Goal: Information Seeking & Learning: Check status

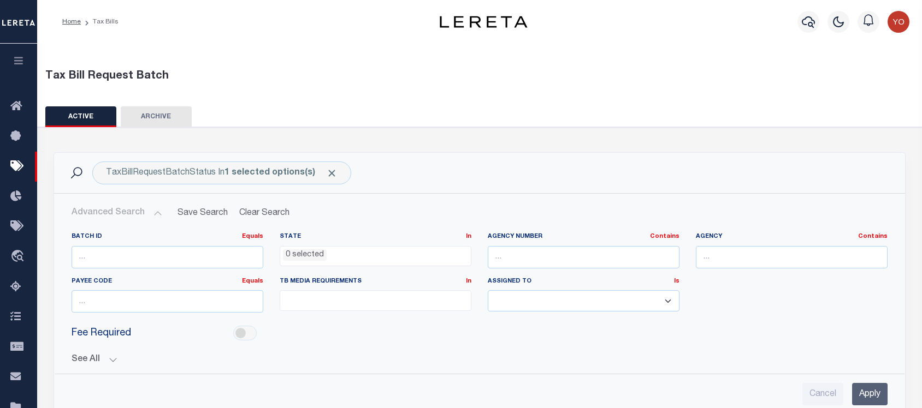
select select
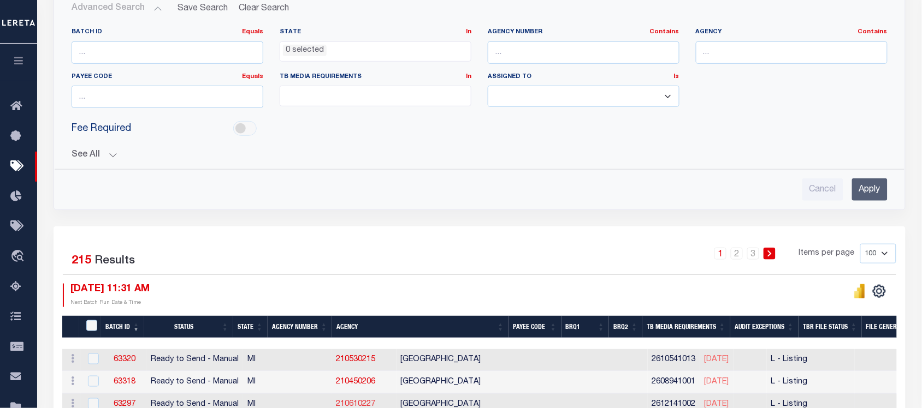
scroll to position [341, 0]
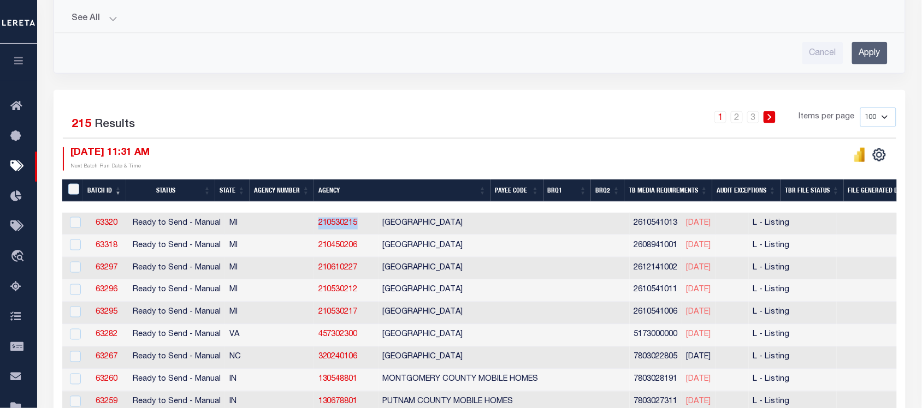
drag, startPoint x: 257, startPoint y: 226, endPoint x: 301, endPoint y: 229, distance: 44.9
click at [314, 229] on td "210530215" at bounding box center [346, 224] width 64 height 22
checkbox input "true"
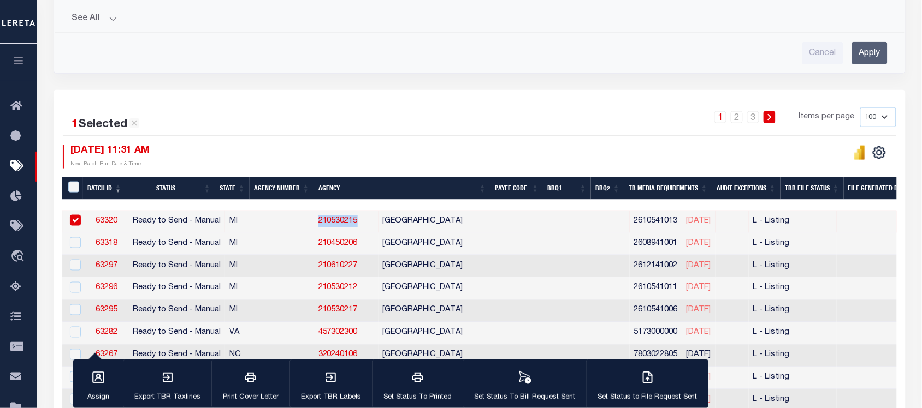
copy link "210530215"
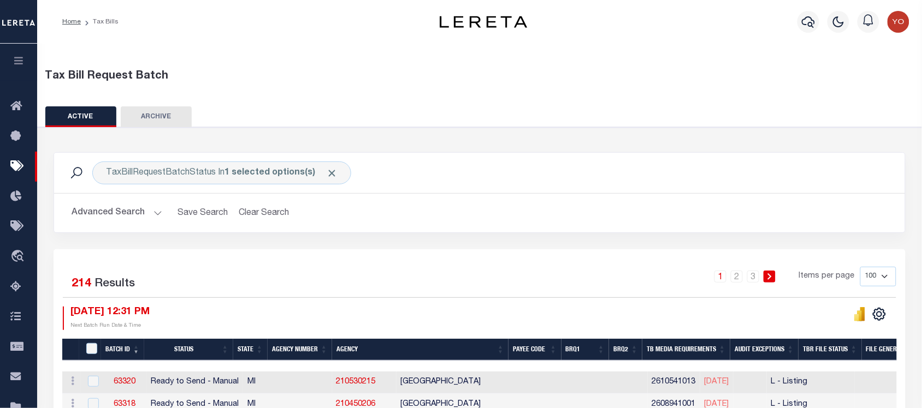
click at [22, 75] on button "button" at bounding box center [18, 62] width 37 height 37
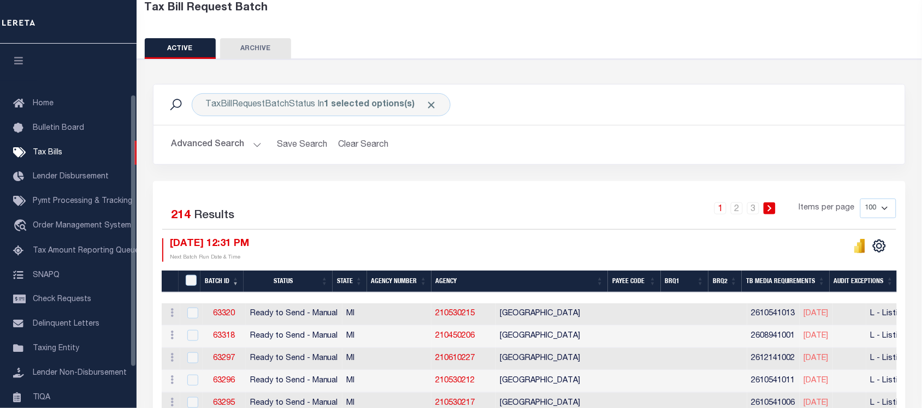
scroll to position [68, 0]
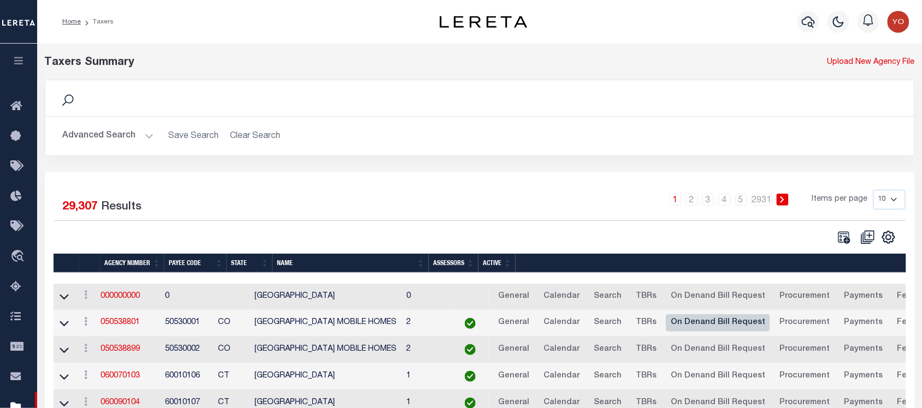
click at [721, 328] on link "On Denand Bill Request" at bounding box center [718, 323] width 104 height 17
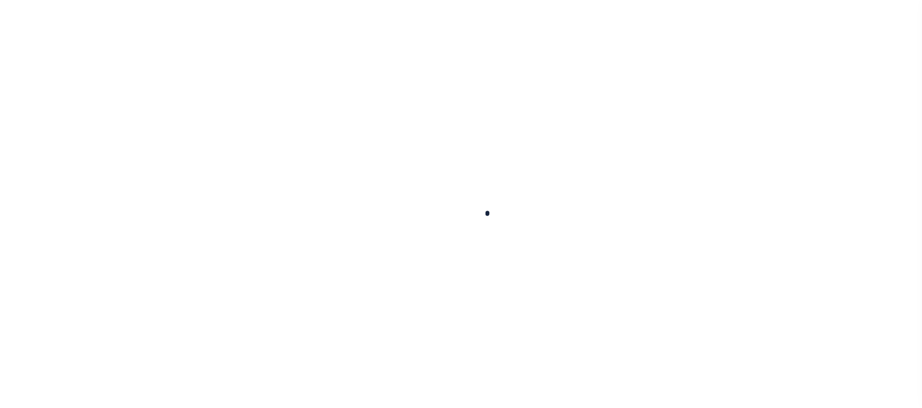
select select
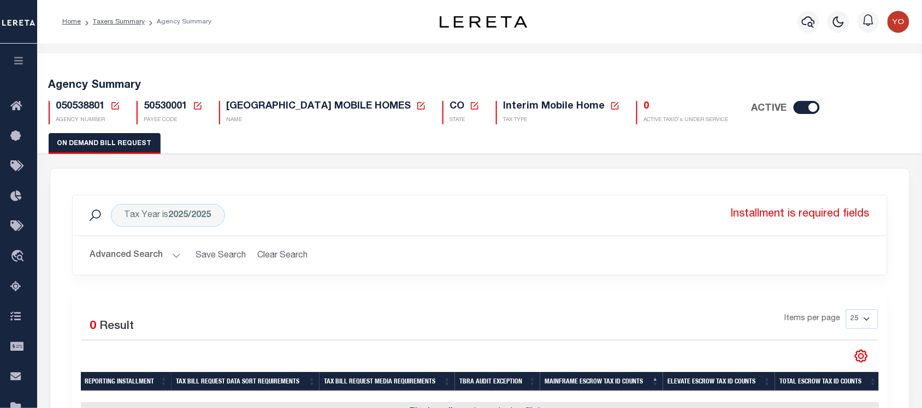
click at [159, 262] on button "Advanced Search" at bounding box center [135, 255] width 91 height 21
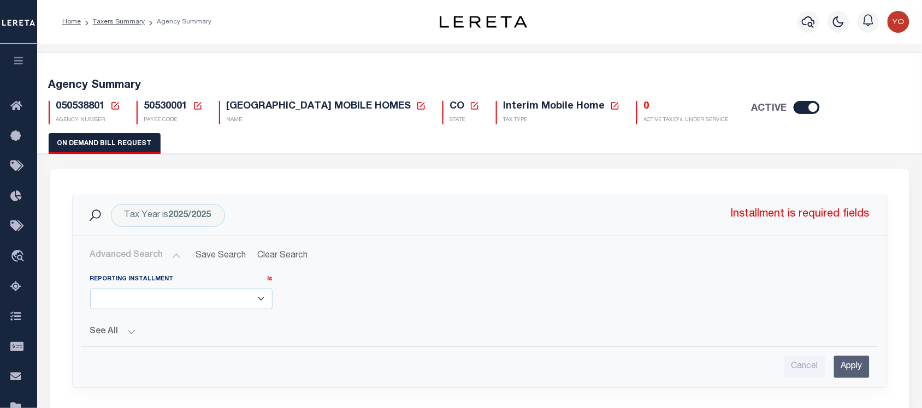
scroll to position [137, 0]
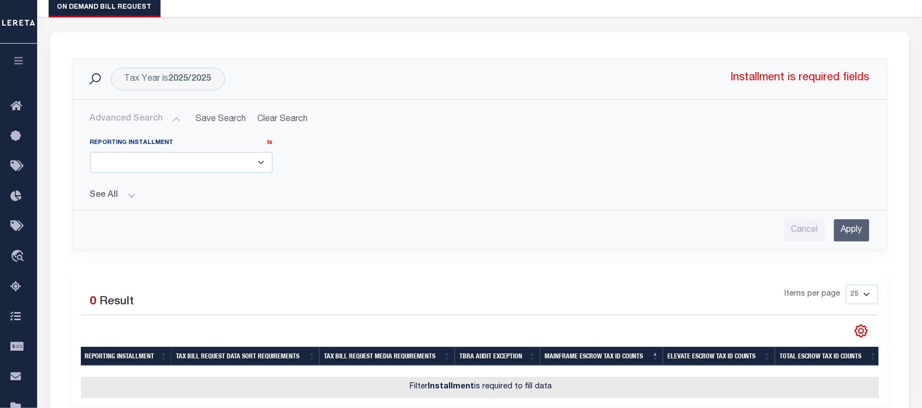
click at [116, 194] on button "See All" at bounding box center [479, 196] width 779 height 10
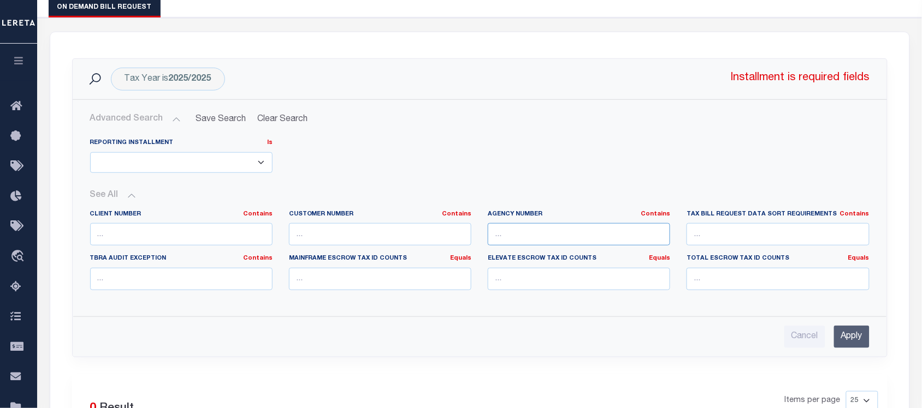
click at [526, 239] on input "text" at bounding box center [579, 234] width 182 height 22
click at [560, 182] on div "See All Client Number Contains Contains Is Contains Is" at bounding box center [479, 245] width 779 height 126
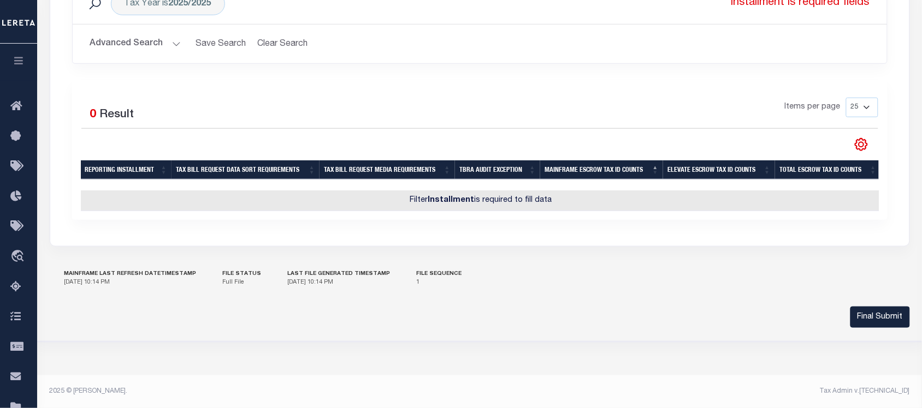
scroll to position [15, 0]
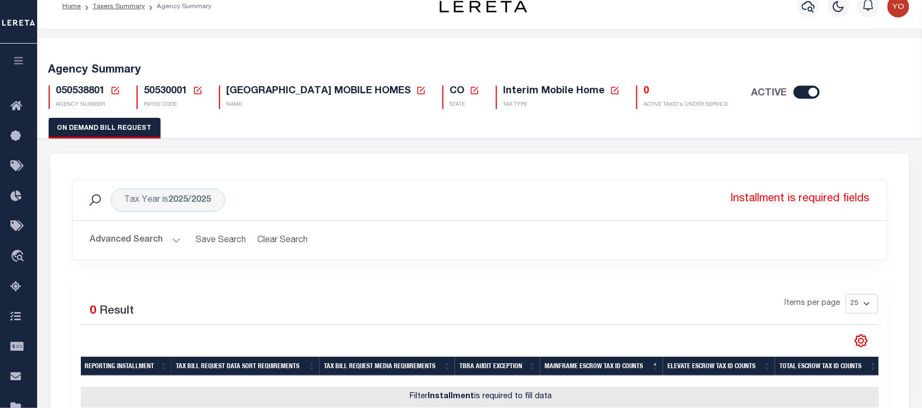
click at [159, 242] on button "Advanced Search" at bounding box center [135, 240] width 91 height 21
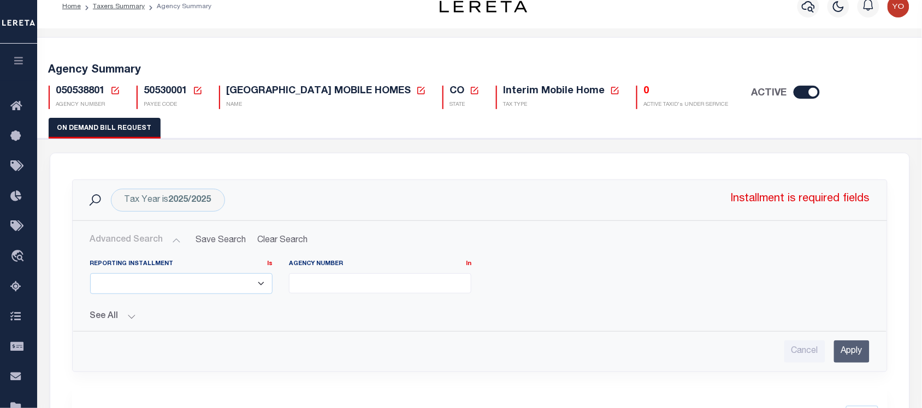
click at [369, 288] on ul at bounding box center [379, 281] width 181 height 15
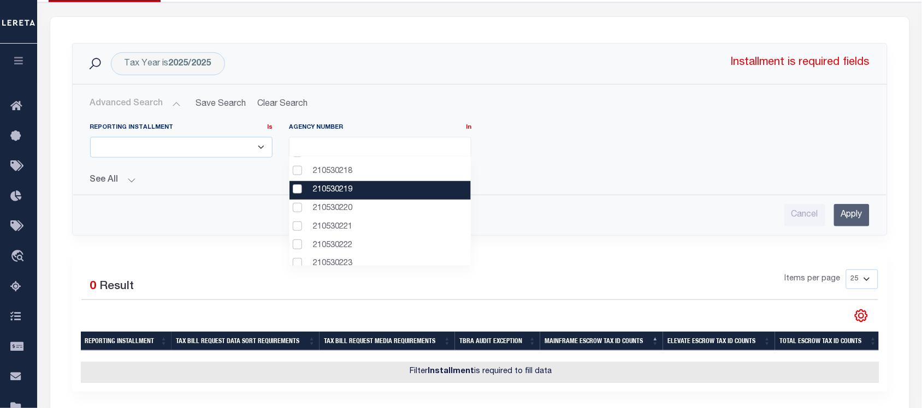
scroll to position [0, 0]
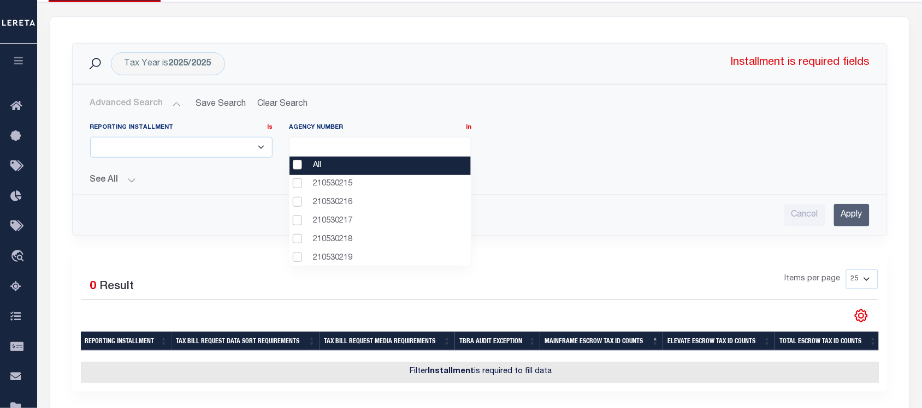
click at [309, 169] on li "All" at bounding box center [379, 166] width 181 height 19
select select "0"
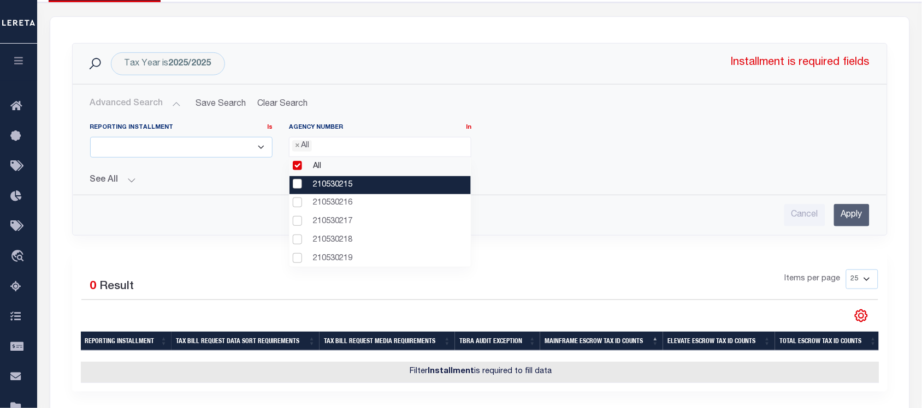
click at [317, 186] on li "210530215" at bounding box center [379, 185] width 181 height 19
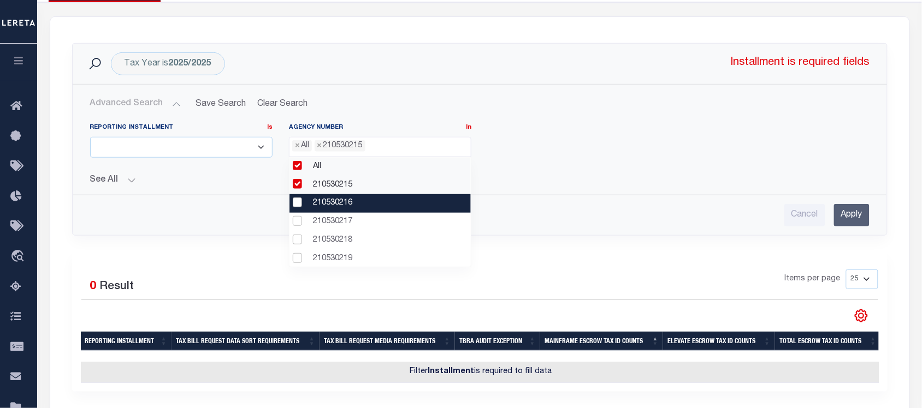
click at [320, 200] on li "210530216" at bounding box center [379, 203] width 181 height 19
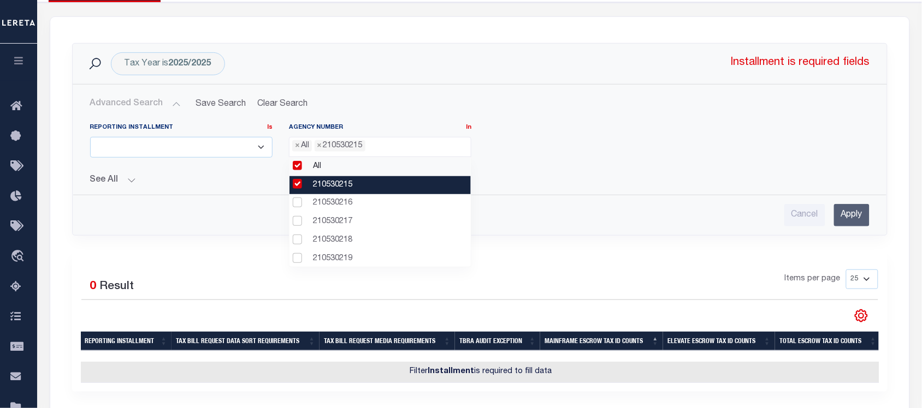
click at [320, 186] on li "210530215" at bounding box center [379, 185] width 181 height 19
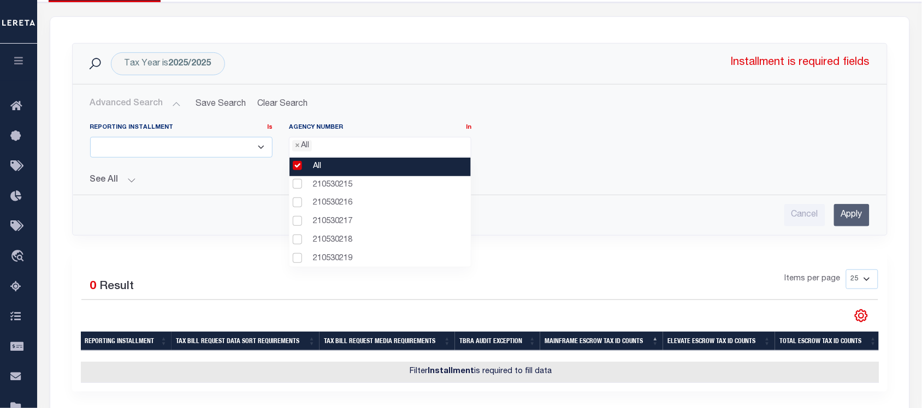
click at [314, 164] on li "All" at bounding box center [379, 167] width 181 height 19
select select
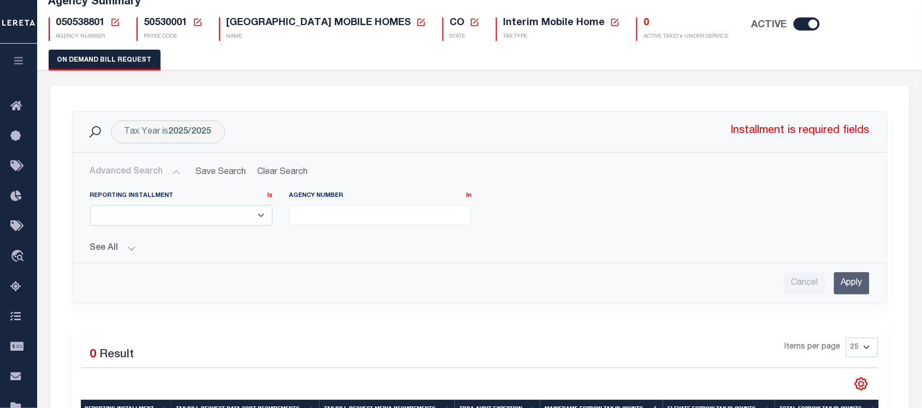
click at [627, 216] on div "Reporting Installment Is Is Contains Agency Number In In All 210530215 21053021…" at bounding box center [480, 213] width 796 height 43
click at [134, 176] on button "Advanced Search" at bounding box center [135, 172] width 91 height 21
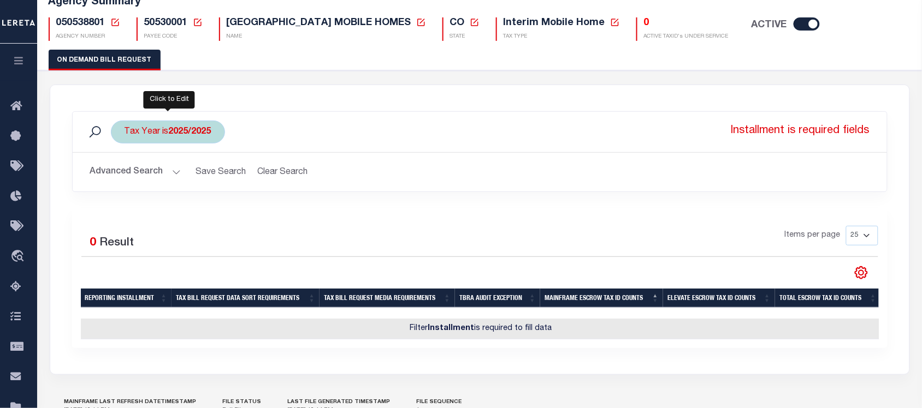
click at [179, 137] on b "2025/2025" at bounding box center [190, 132] width 43 height 9
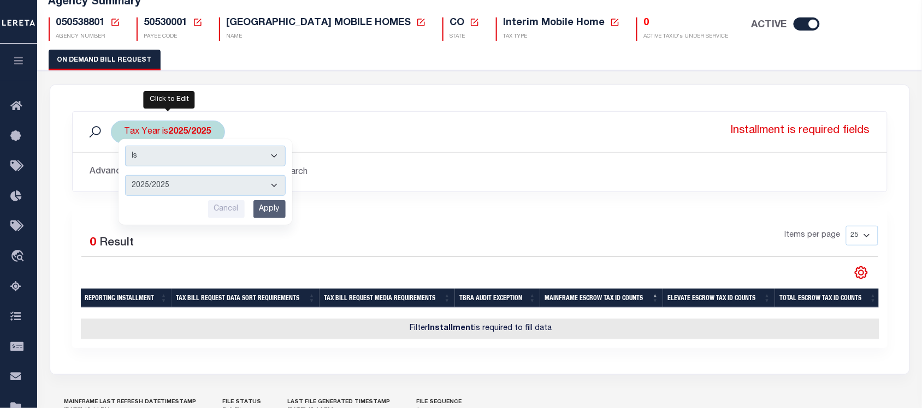
click at [192, 139] on div "Is Contains 2025/2025 2024/2024 Cancel Apply" at bounding box center [206, 182] width 174 height 86
click at [331, 145] on div "Tax Year is 2025/2025 Is Contains 2025/2025 2024/2024 Cancel Apply Installment …" at bounding box center [480, 132] width 814 height 40
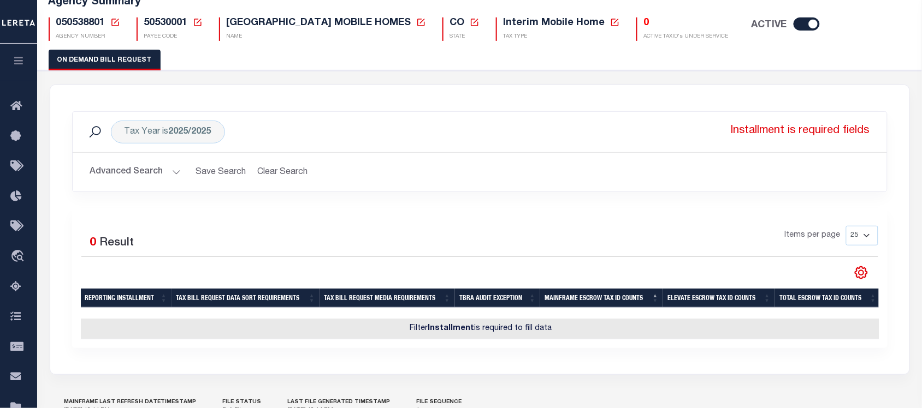
click at [138, 172] on button "Advanced Search" at bounding box center [135, 172] width 91 height 21
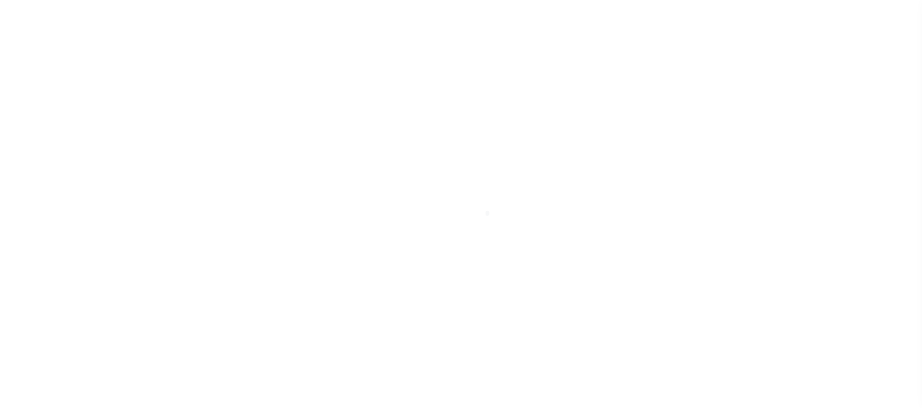
select select
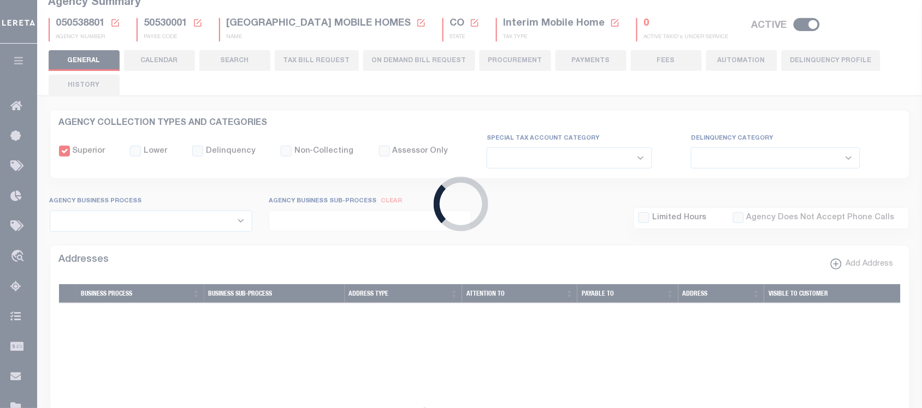
scroll to position [83, 0]
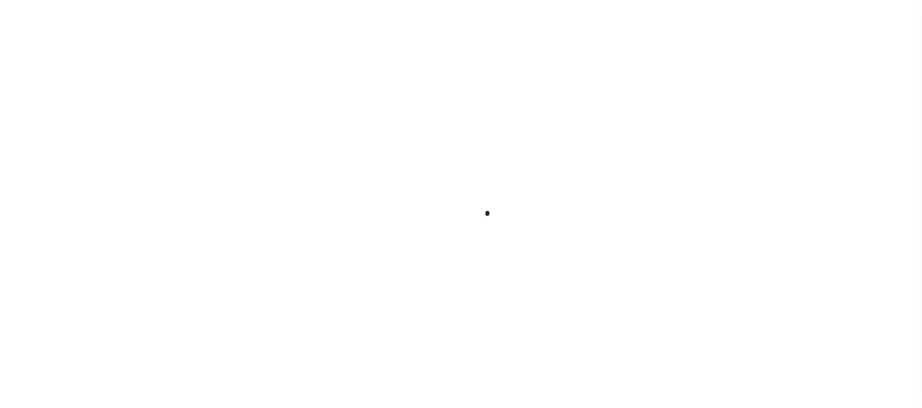
select select
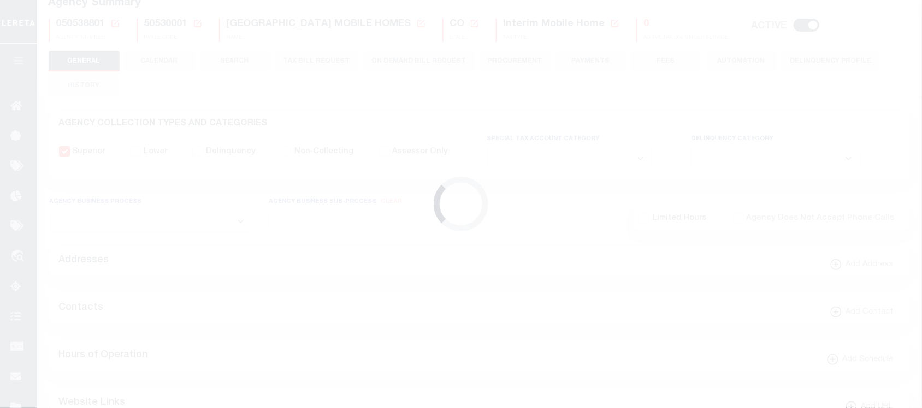
checkbox input "false"
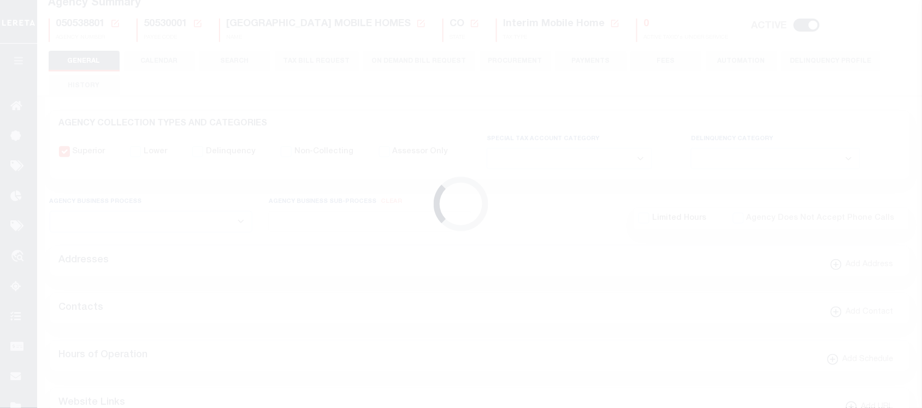
type input "810500000"
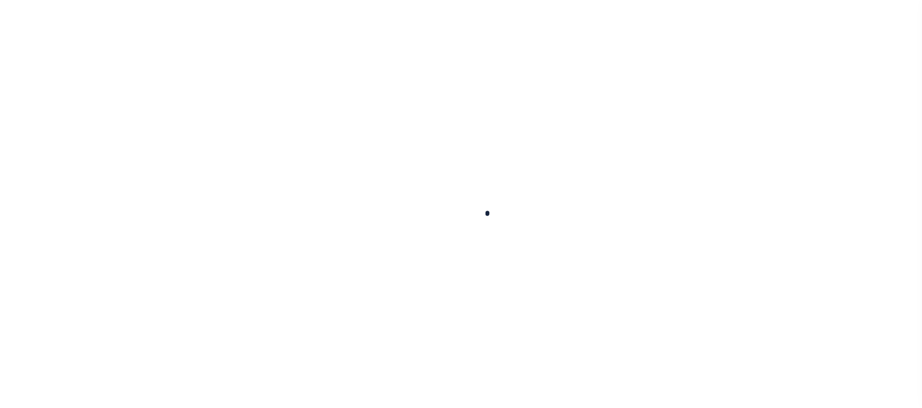
select select
checkbox input "false"
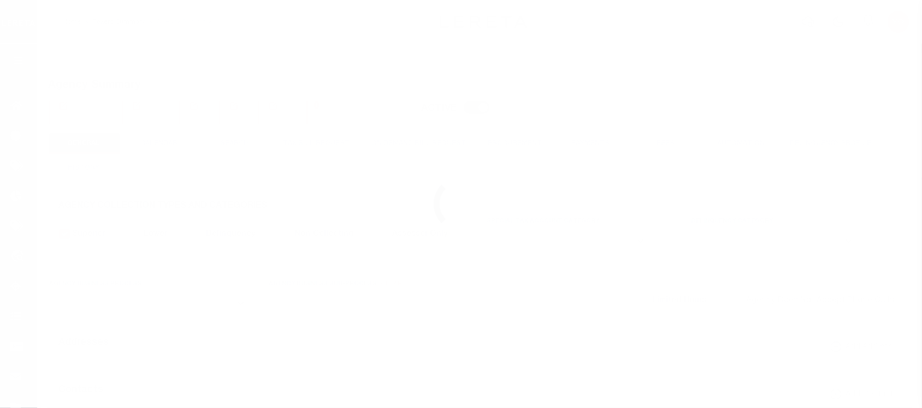
checkbox input "false"
type input "810500000"
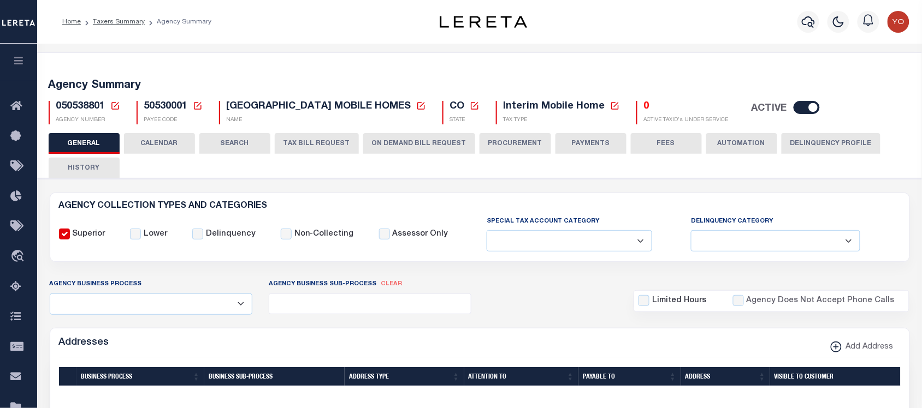
click at [389, 146] on button "ON DEMAND BILL REQUEST" at bounding box center [419, 143] width 112 height 21
select select
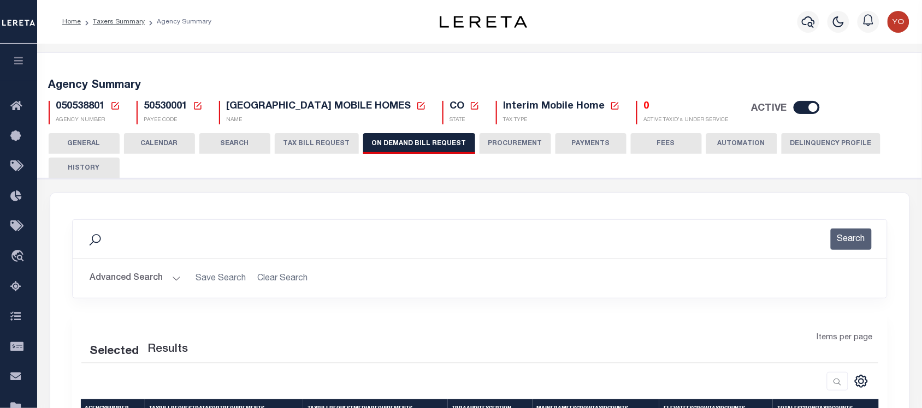
scroll to position [68, 0]
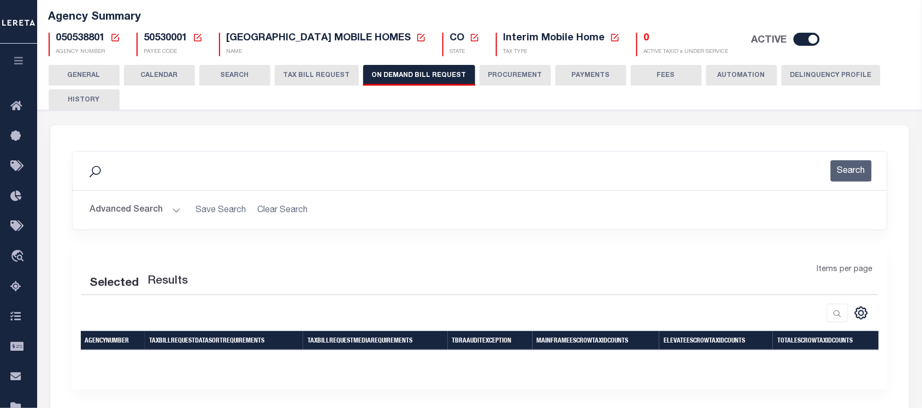
click at [152, 211] on button "Advanced Search" at bounding box center [135, 210] width 91 height 21
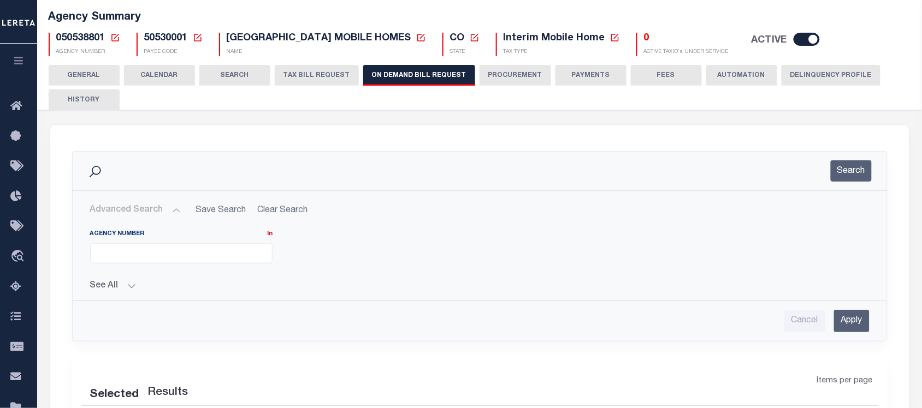
scroll to position [137, 0]
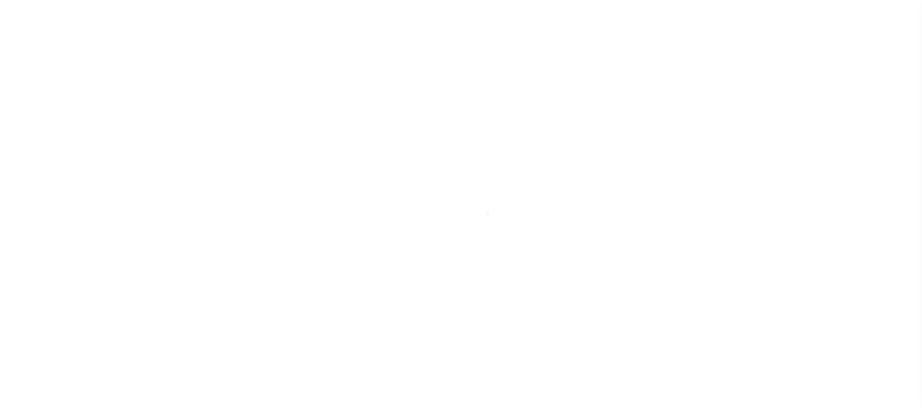
select select
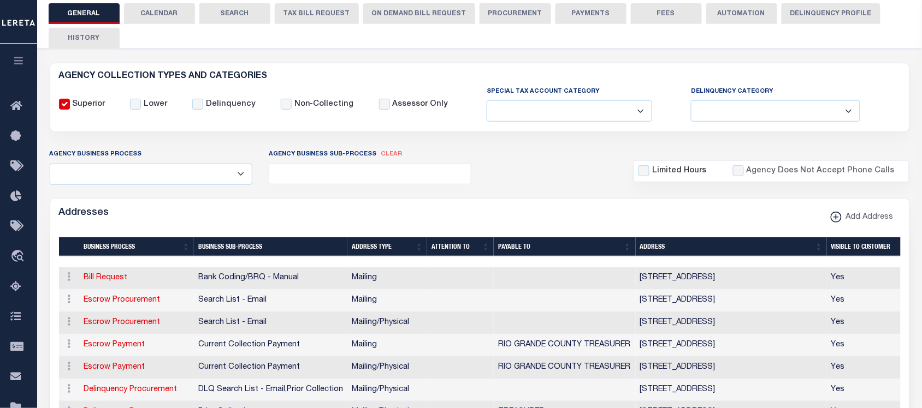
scroll to position [130, 0]
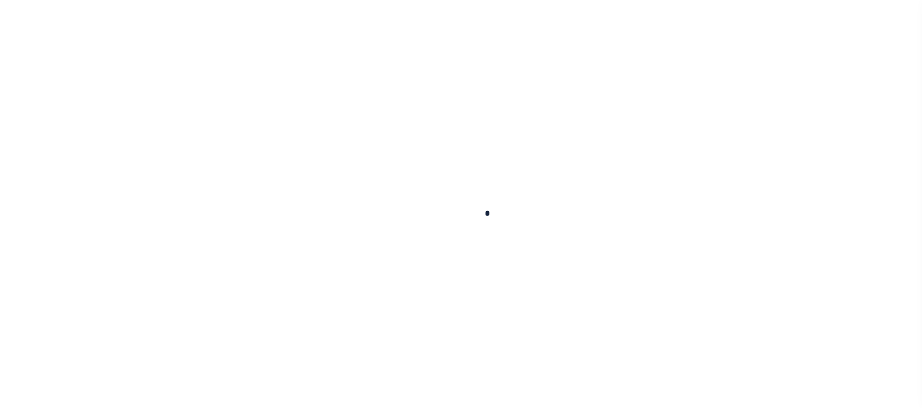
select select
checkbox input "false"
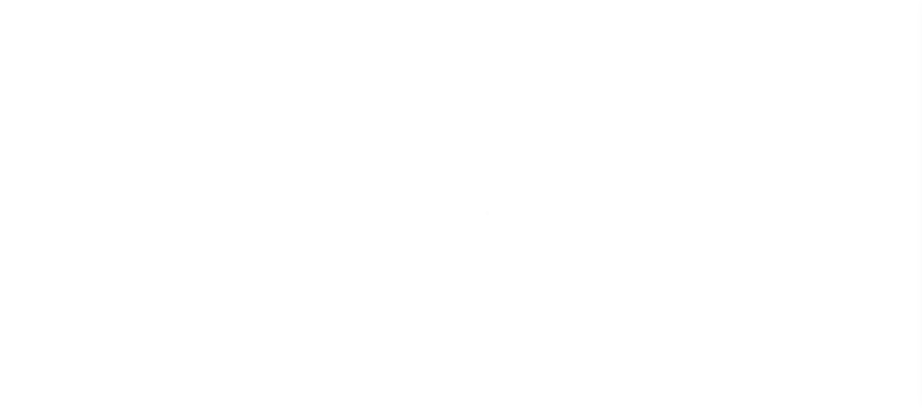
checkbox input "false"
type input "810500000"
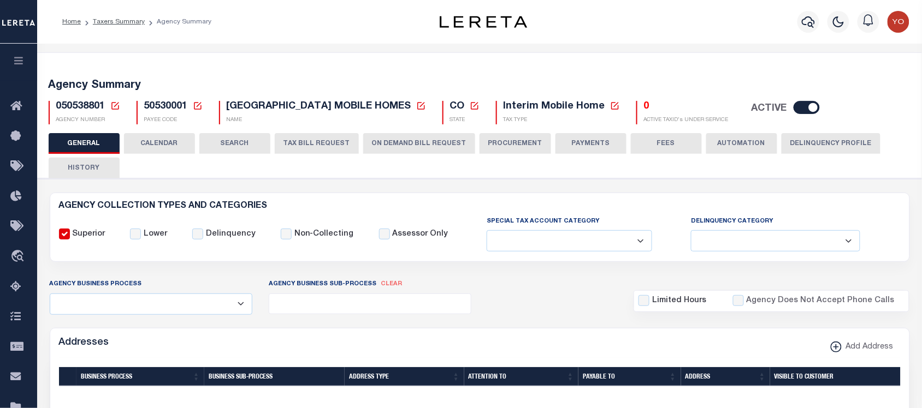
click at [386, 146] on button "ON DEMAND BILL REQUEST" at bounding box center [419, 143] width 112 height 21
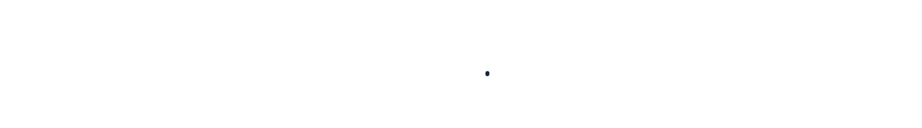
select select
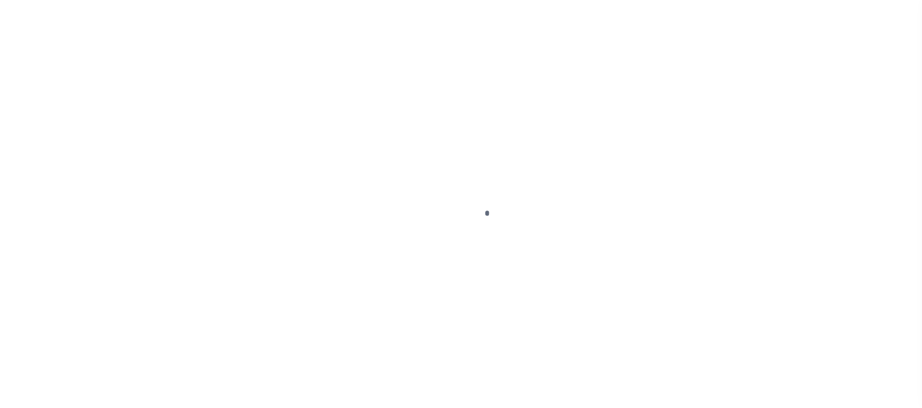
checkbox input "false"
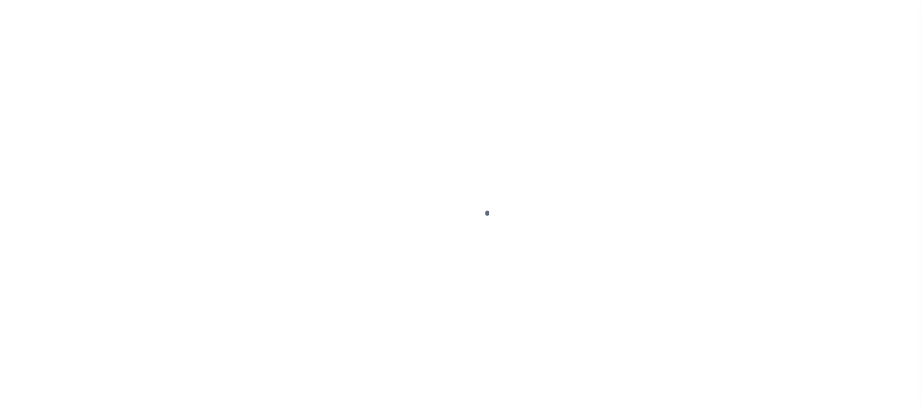
type input "810500000"
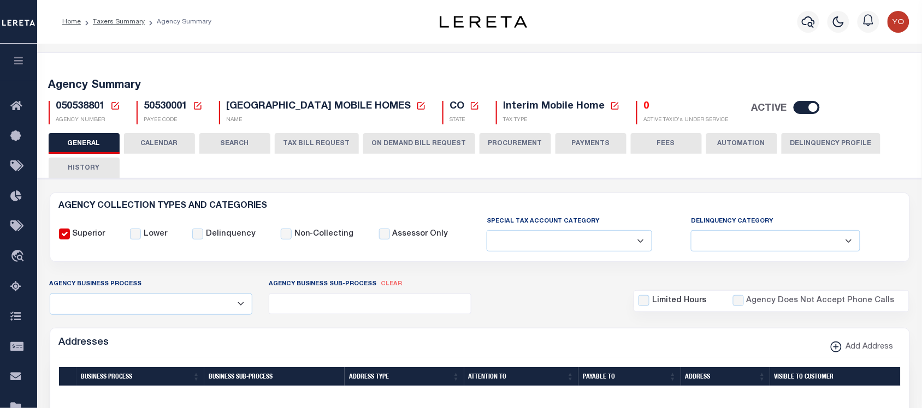
click at [431, 128] on button "ON DEMAND BILL REQUEST" at bounding box center [419, 143] width 112 height 21
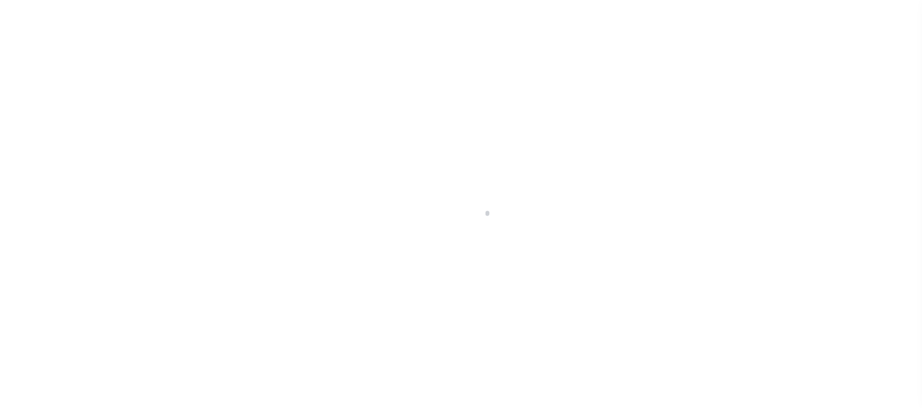
select select
checkbox input "false"
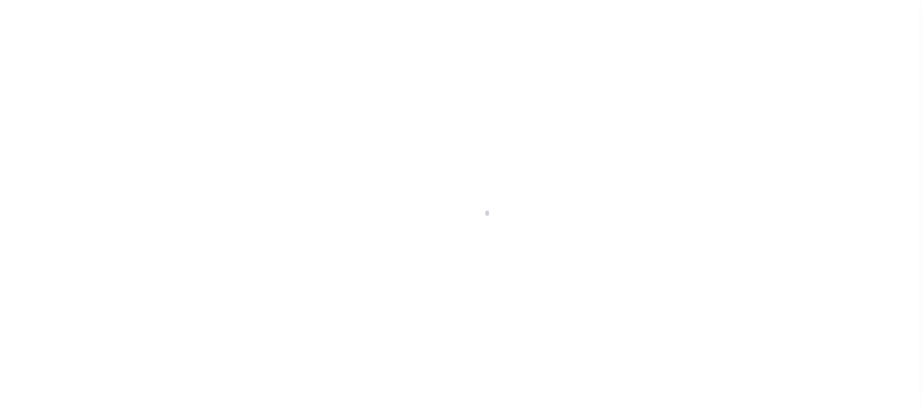
checkbox input "false"
type input "810500000"
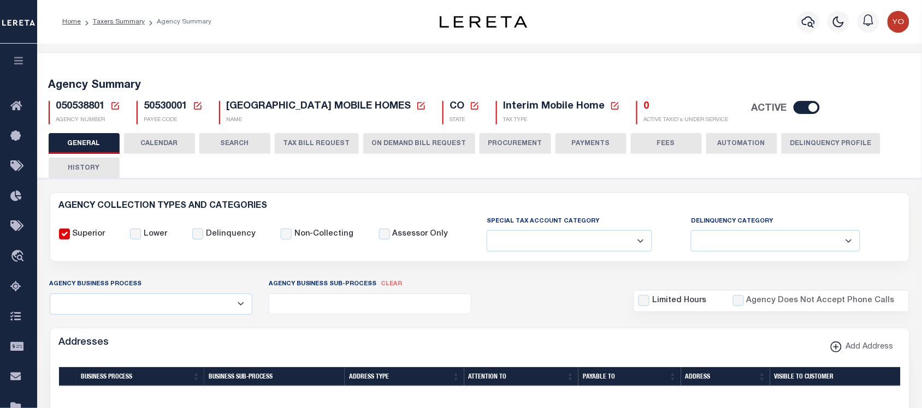
click at [374, 140] on button "ON DEMAND BILL REQUEST" at bounding box center [419, 143] width 112 height 21
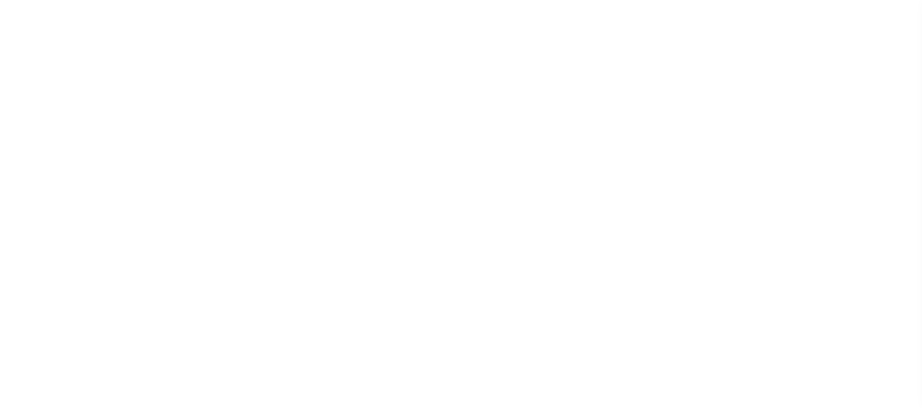
select select
checkbox input "false"
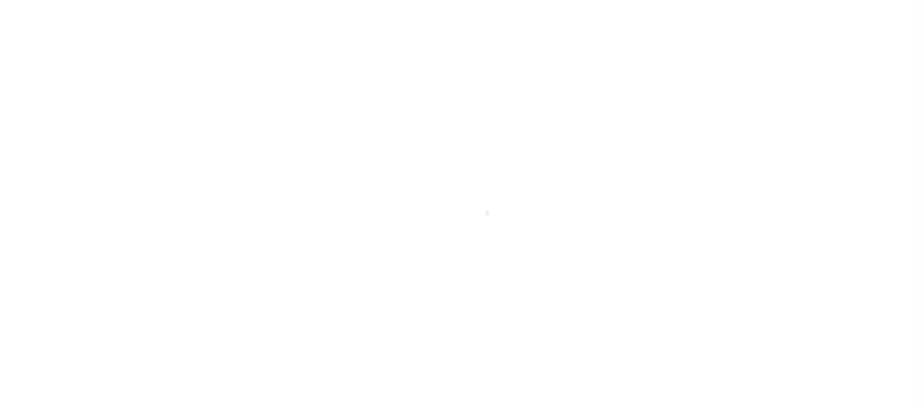
checkbox input "false"
type input "810500000"
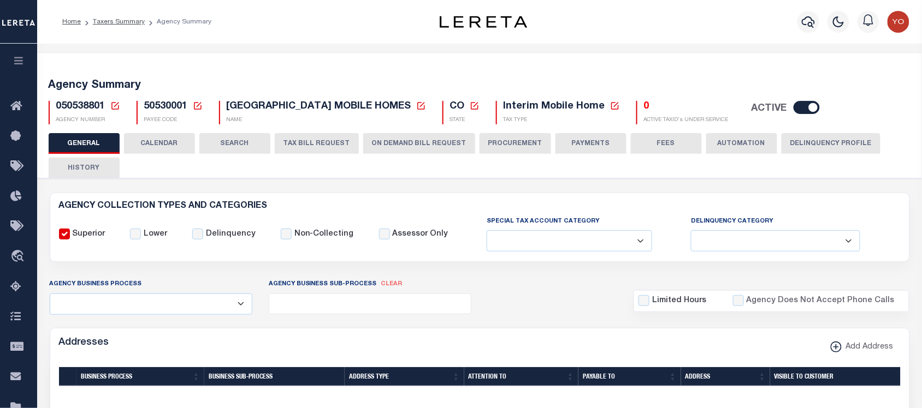
click at [377, 137] on button "ON DEMAND BILL REQUEST" at bounding box center [419, 143] width 112 height 21
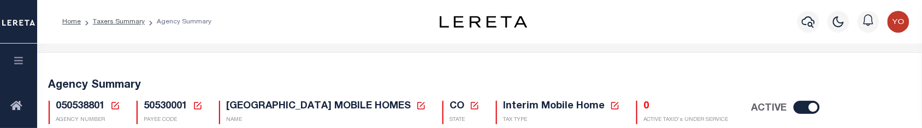
scroll to position [137, 0]
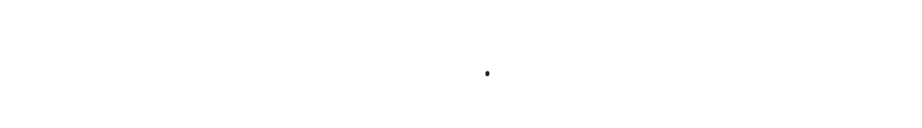
select select
checkbox input "false"
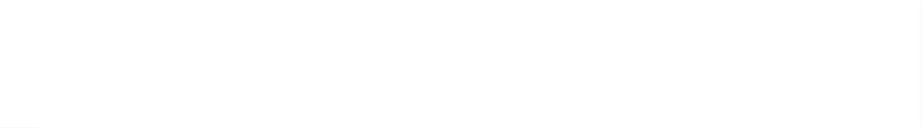
checkbox input "false"
type input "810500000"
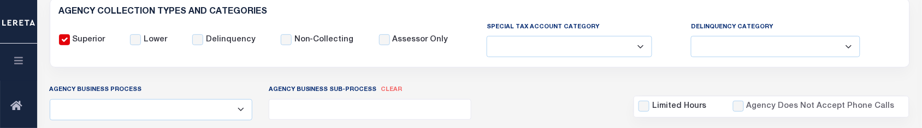
scroll to position [126, 0]
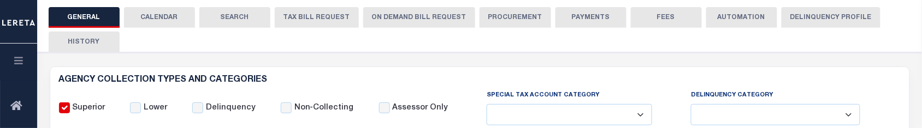
click at [421, 20] on button "ON DEMAND BILL REQUEST" at bounding box center [419, 17] width 112 height 21
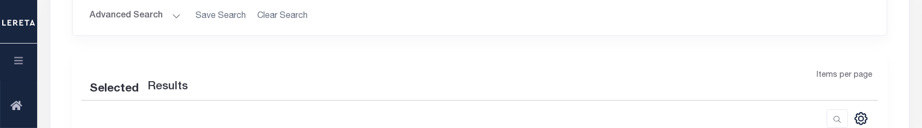
scroll to position [194, 0]
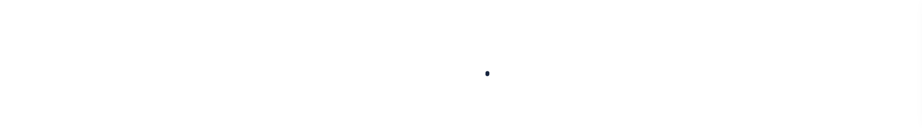
select select
checkbox input "false"
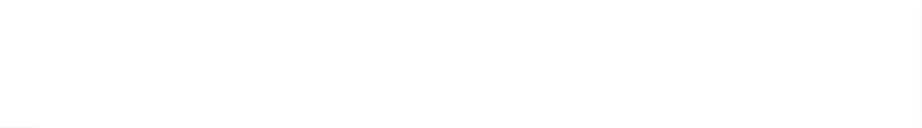
checkbox input "false"
type input "810500000"
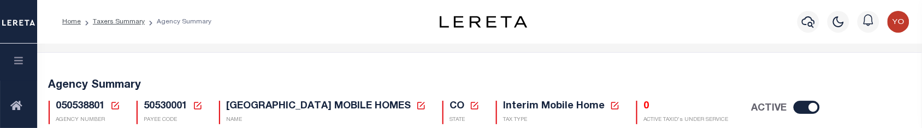
scroll to position [68, 0]
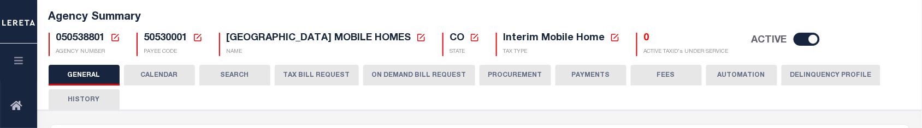
click at [422, 76] on button "ON DEMAND BILL REQUEST" at bounding box center [419, 75] width 112 height 21
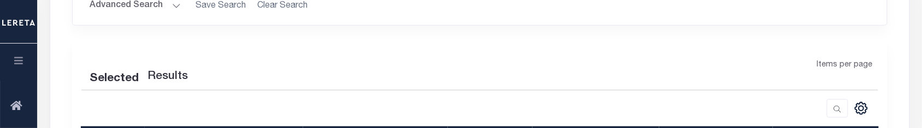
scroll to position [205, 0]
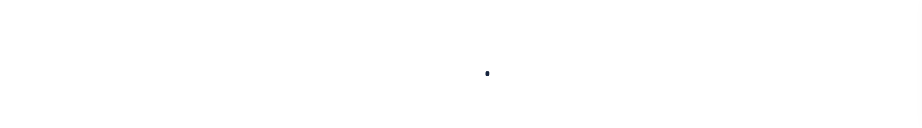
select select
checkbox input "false"
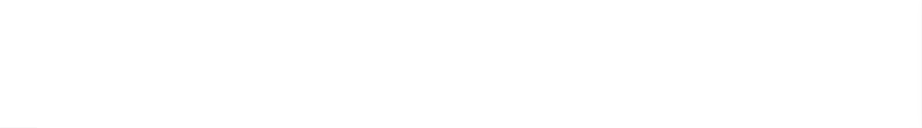
checkbox input "false"
type input "810500000"
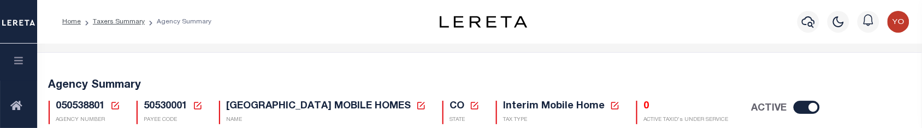
scroll to position [68, 0]
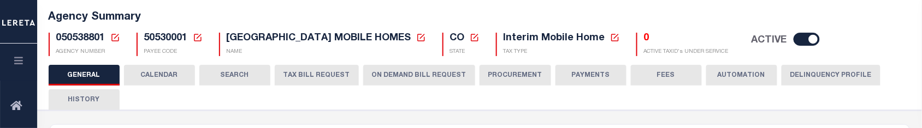
click at [417, 73] on button "ON DEMAND BILL REQUEST" at bounding box center [419, 75] width 112 height 21
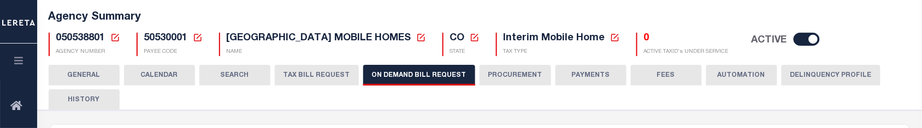
click at [416, 80] on button "ON DEMAND BILL REQUEST" at bounding box center [419, 75] width 112 height 21
click at [96, 75] on button "GENERAL" at bounding box center [84, 75] width 71 height 21
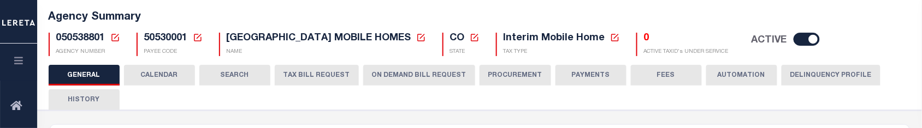
click at [394, 78] on button "ON DEMAND BILL REQUEST" at bounding box center [419, 75] width 112 height 21
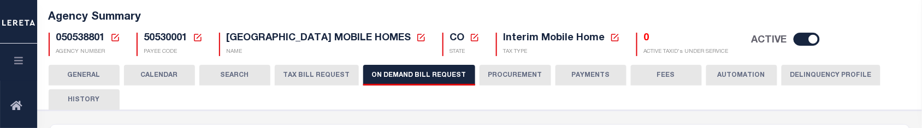
click at [103, 70] on button "GENERAL" at bounding box center [84, 75] width 71 height 21
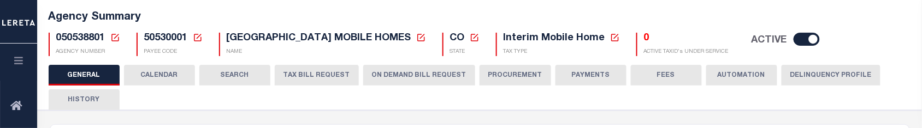
click at [399, 72] on button "ON DEMAND BILL REQUEST" at bounding box center [419, 75] width 112 height 21
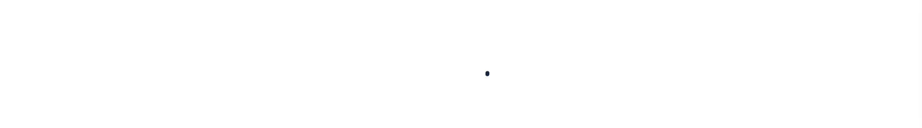
select select
checkbox input "false"
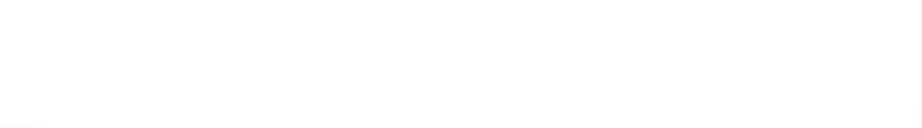
checkbox input "false"
type input "810500000"
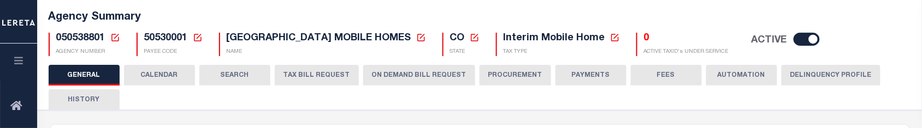
drag, startPoint x: 396, startPoint y: 81, endPoint x: 499, endPoint y: 15, distance: 121.8
click at [396, 81] on button "ON DEMAND BILL REQUEST" at bounding box center [419, 75] width 112 height 21
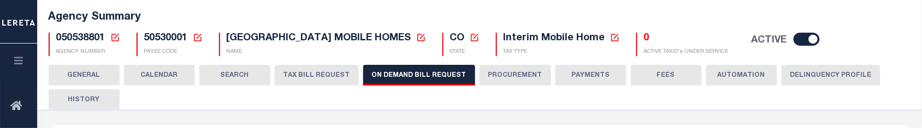
scroll to position [205, 0]
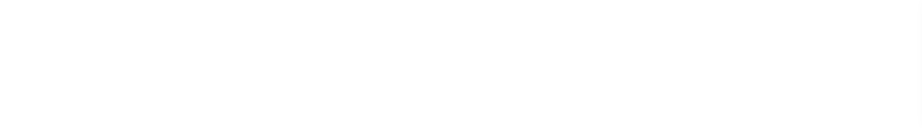
select select
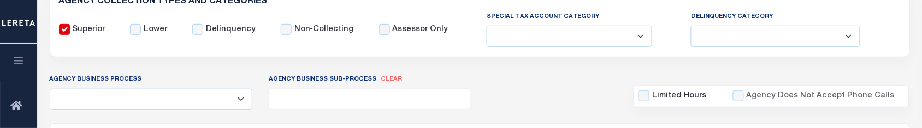
scroll to position [205, 0]
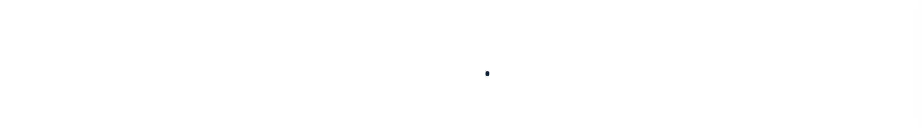
select select
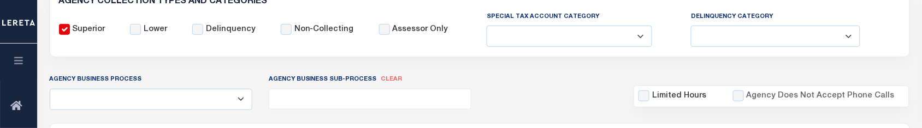
checkbox input "false"
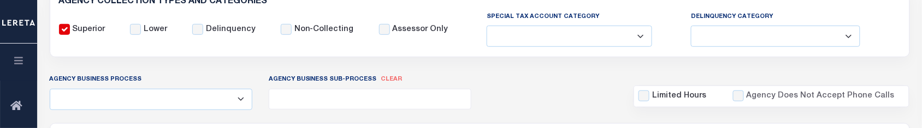
type input "810500000"
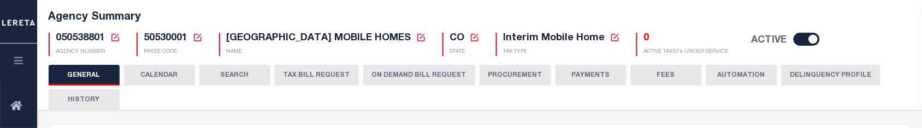
click at [387, 78] on button "ON DEMAND BILL REQUEST" at bounding box center [419, 75] width 112 height 21
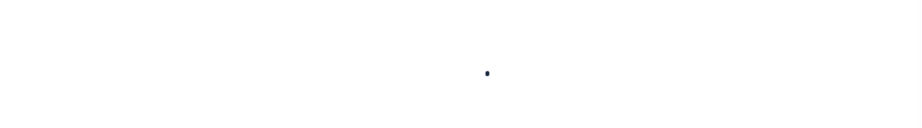
select select
checkbox input "false"
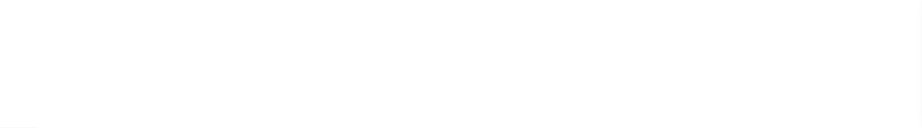
checkbox input "false"
type input "810500000"
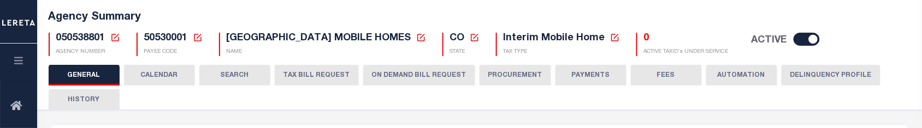
click at [428, 70] on button "ON DEMAND BILL REQUEST" at bounding box center [419, 75] width 112 height 21
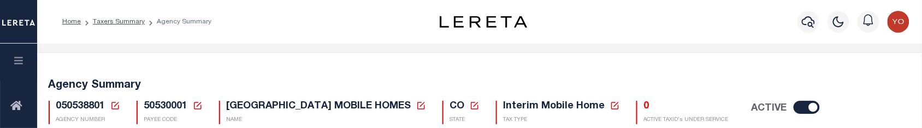
scroll to position [137, 0]
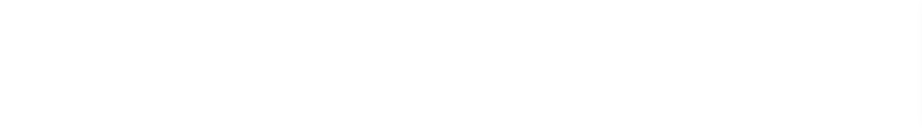
select select
checkbox input "false"
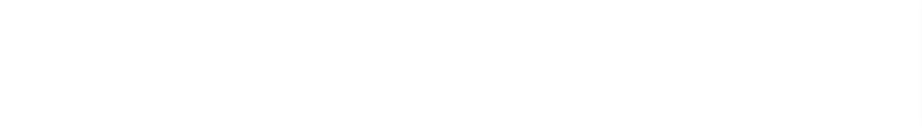
checkbox input "false"
type input "810500000"
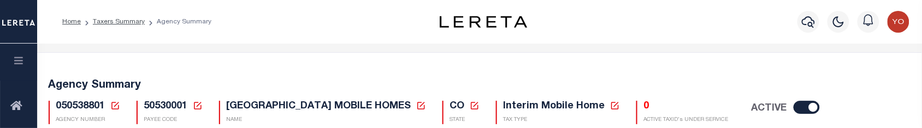
scroll to position [68, 0]
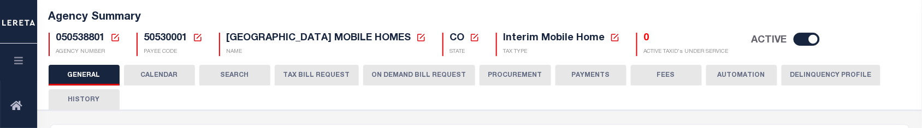
click at [438, 75] on button "ON DEMAND BILL REQUEST" at bounding box center [419, 75] width 112 height 21
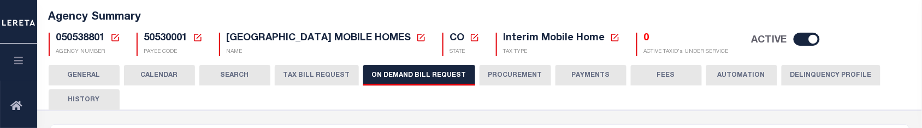
click at [495, 11] on h5 "Agency Summary" at bounding box center [480, 17] width 862 height 13
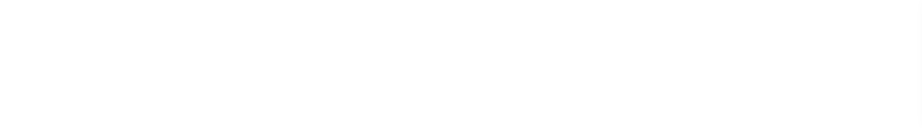
select select
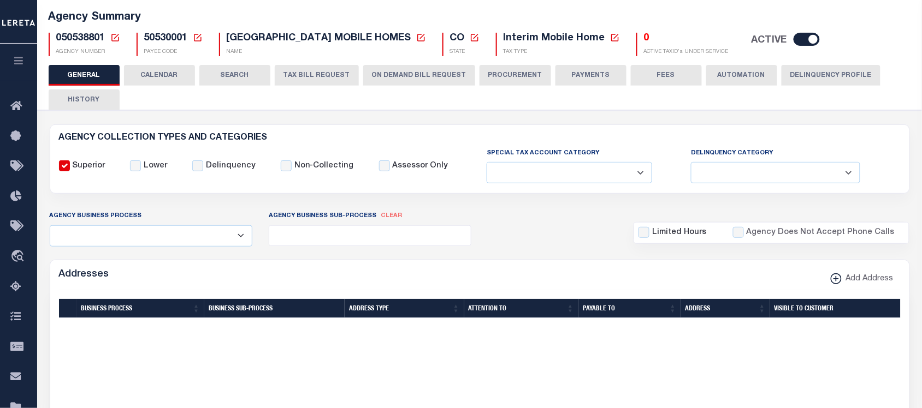
scroll to position [68, 0]
click at [406, 75] on button "ON DEMAND BILL REQUEST" at bounding box center [419, 75] width 112 height 21
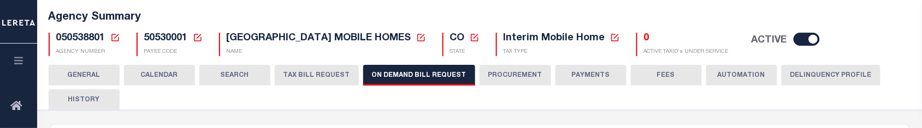
click at [97, 77] on button "GENERAL" at bounding box center [84, 75] width 71 height 21
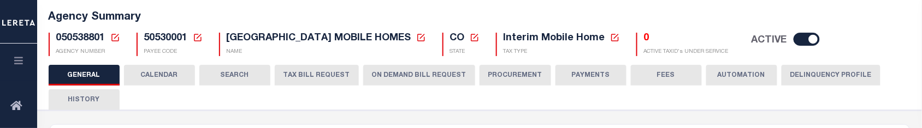
click at [417, 77] on button "ON DEMAND BILL REQUEST" at bounding box center [419, 75] width 112 height 21
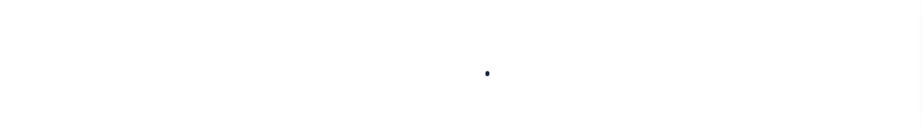
select select
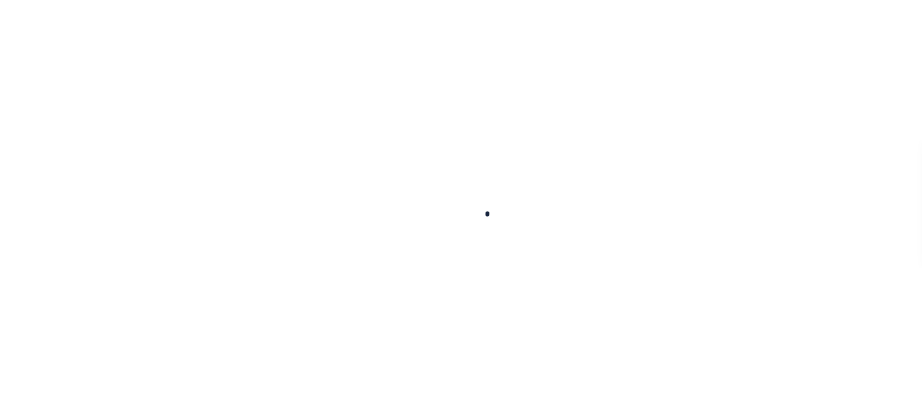
scroll to position [68, 0]
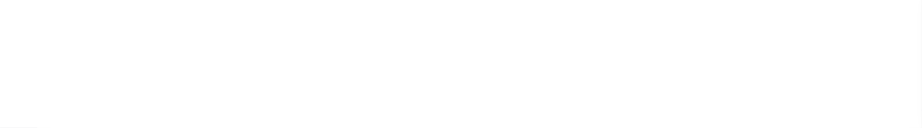
checkbox input "false"
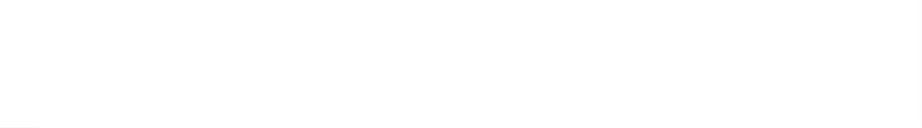
type input "810500000"
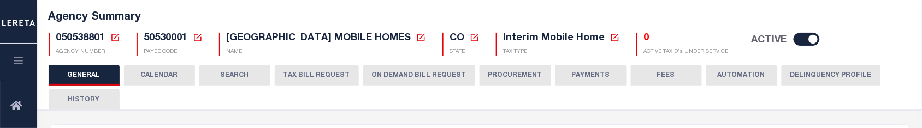
click at [405, 73] on button "ON DEMAND BILL REQUEST" at bounding box center [419, 75] width 112 height 21
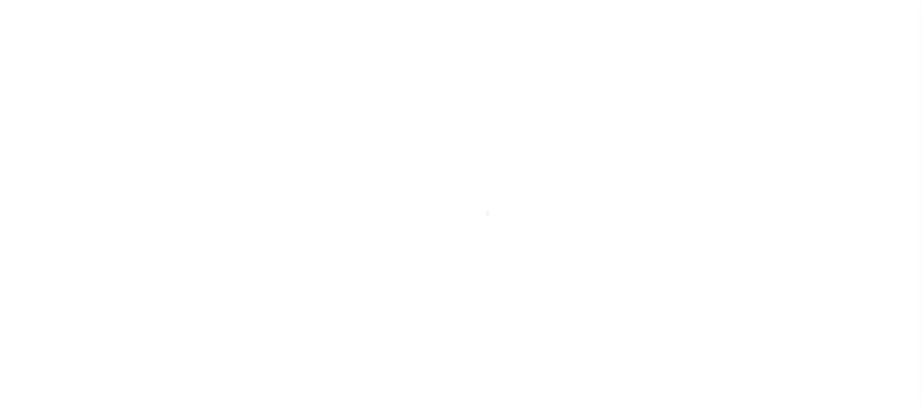
select select
checkbox input "false"
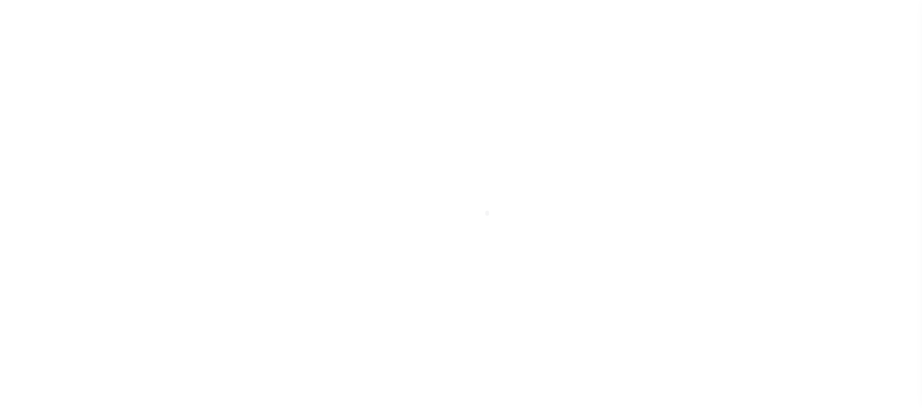
checkbox input "false"
type input "810500000"
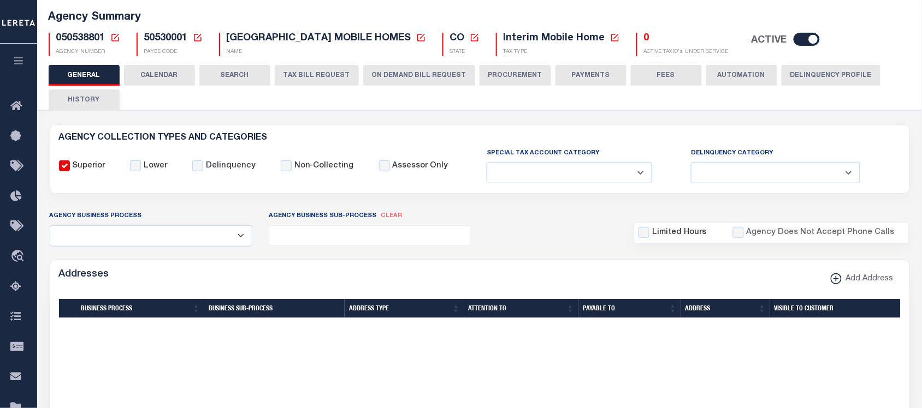
scroll to position [68, 0]
click at [390, 72] on button "ON DEMAND BILL REQUEST" at bounding box center [419, 75] width 112 height 21
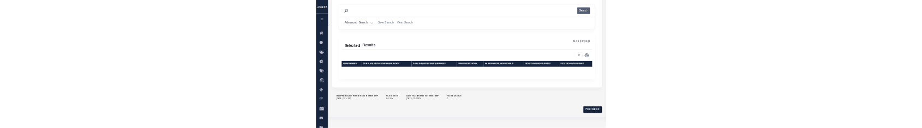
scroll to position [137, 0]
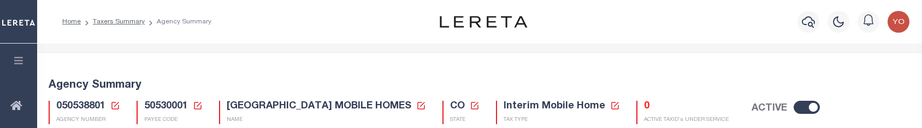
select select
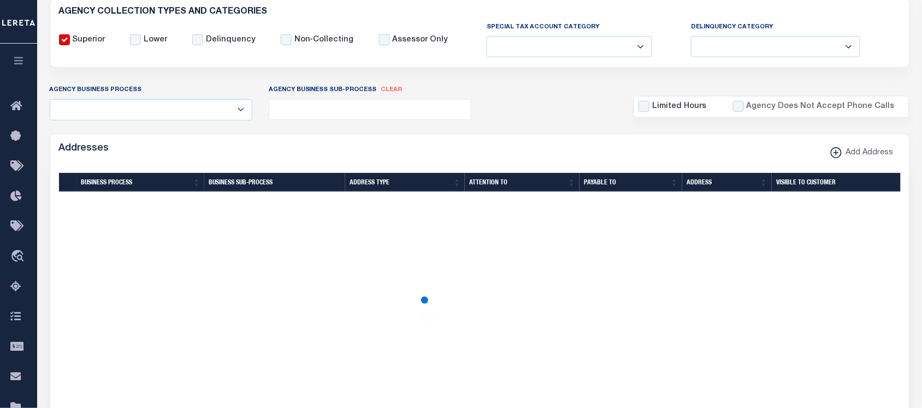
scroll to position [126, 0]
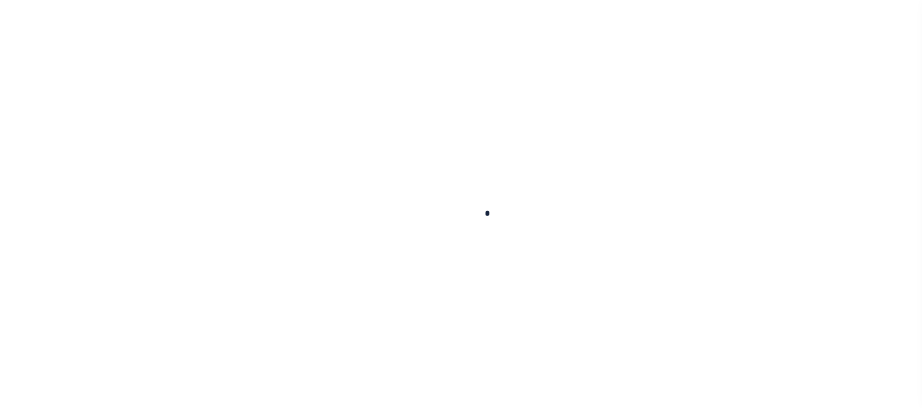
select select
checkbox input "false"
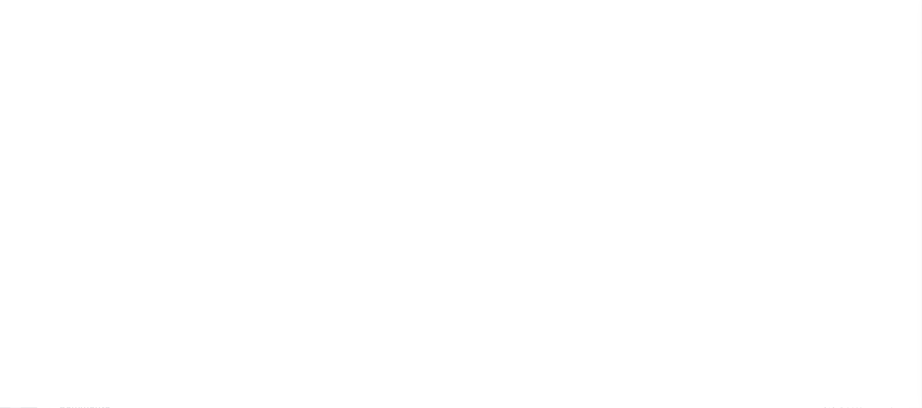
checkbox input "false"
type input "810500000"
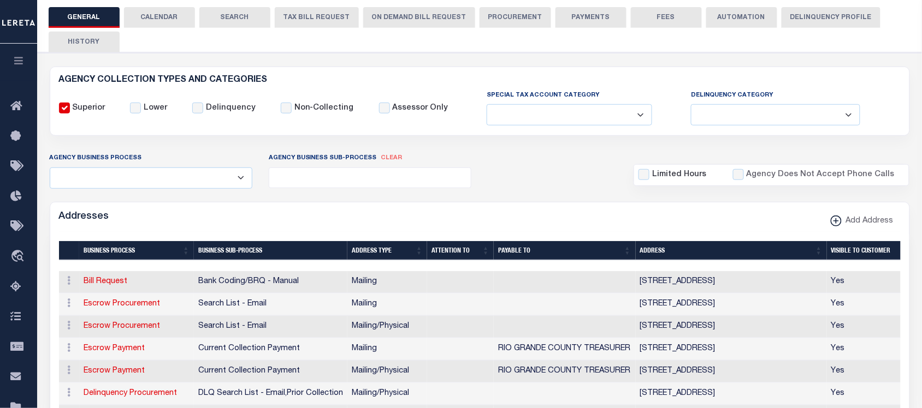
click at [399, 10] on button "ON DEMAND BILL REQUEST" at bounding box center [419, 17] width 112 height 21
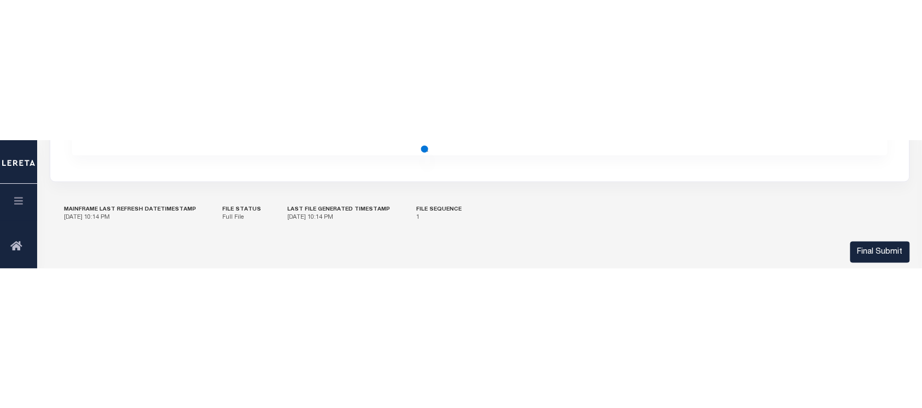
scroll to position [238, 0]
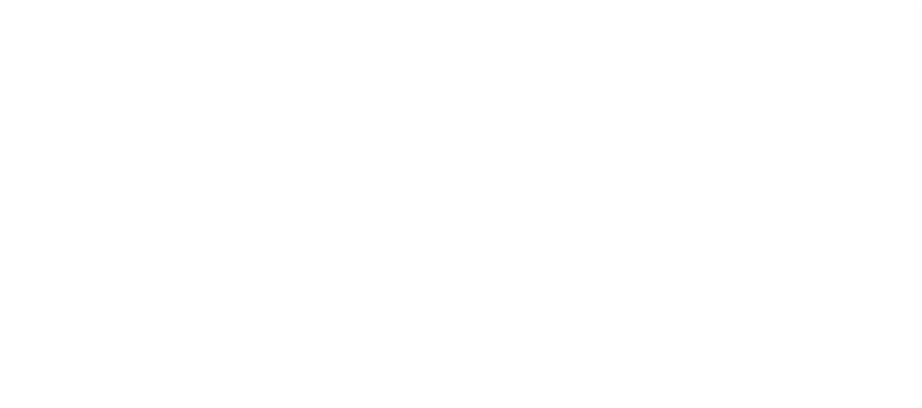
select select
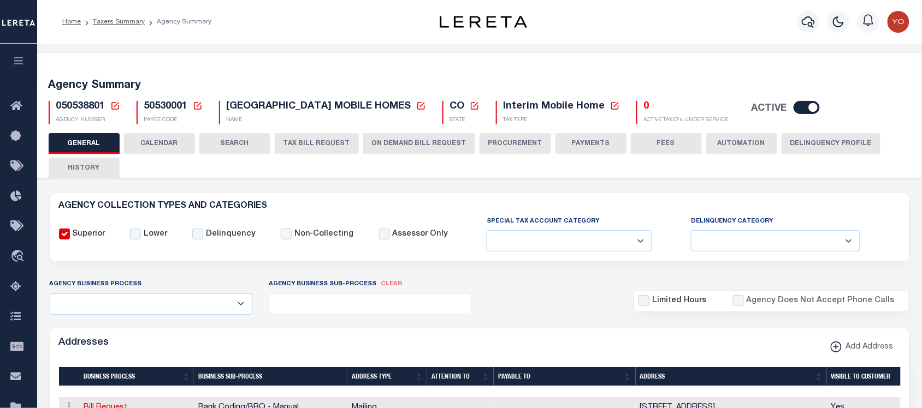
click at [411, 141] on button "ON DEMAND BILL REQUEST" at bounding box center [419, 143] width 112 height 21
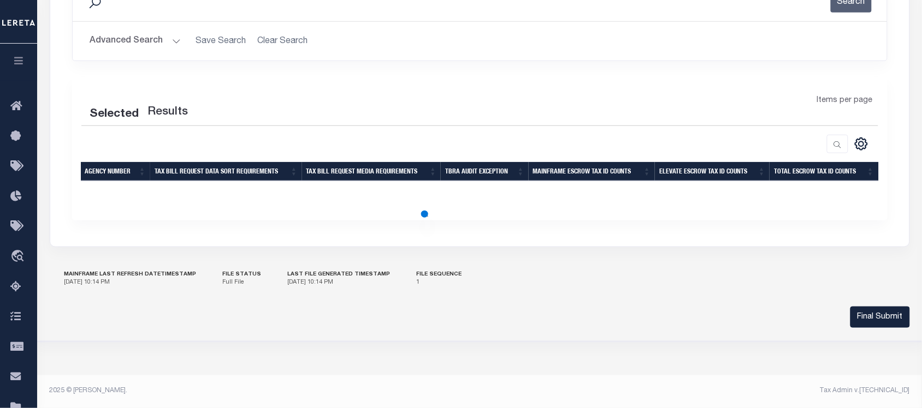
scroll to position [170, 0]
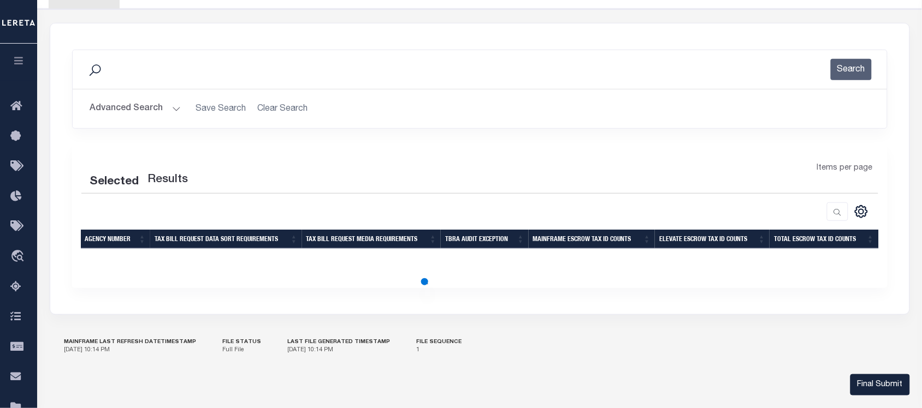
click at [146, 113] on button "Advanced Search" at bounding box center [135, 108] width 91 height 21
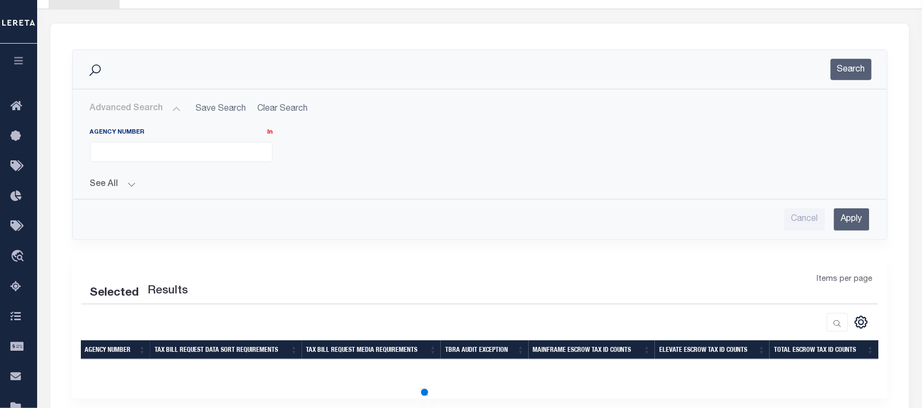
click at [159, 149] on ul at bounding box center [181, 150] width 181 height 15
click at [314, 156] on div "Agency Number In In All 210530215 210530216 210530217 210530218 210530219 21053…" at bounding box center [480, 149] width 796 height 43
click at [156, 110] on button "Advanced Search" at bounding box center [135, 108] width 91 height 21
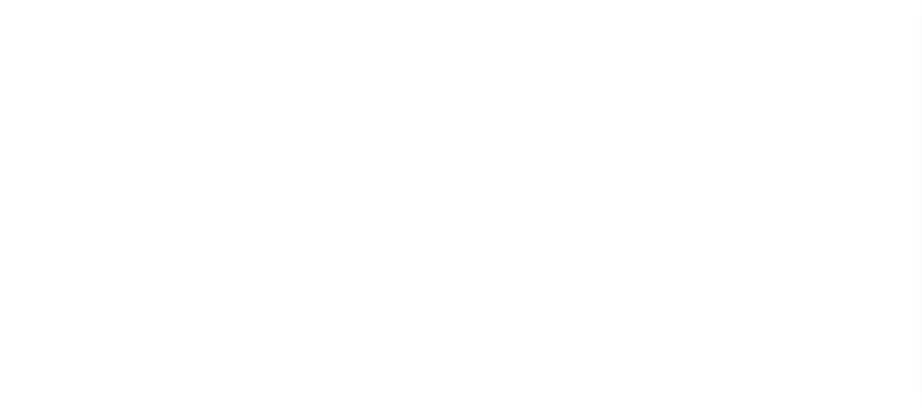
select select
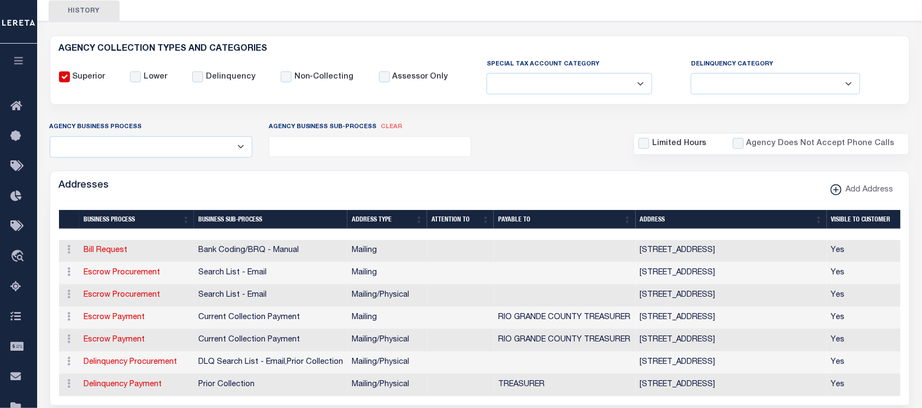
scroll to position [157, 0]
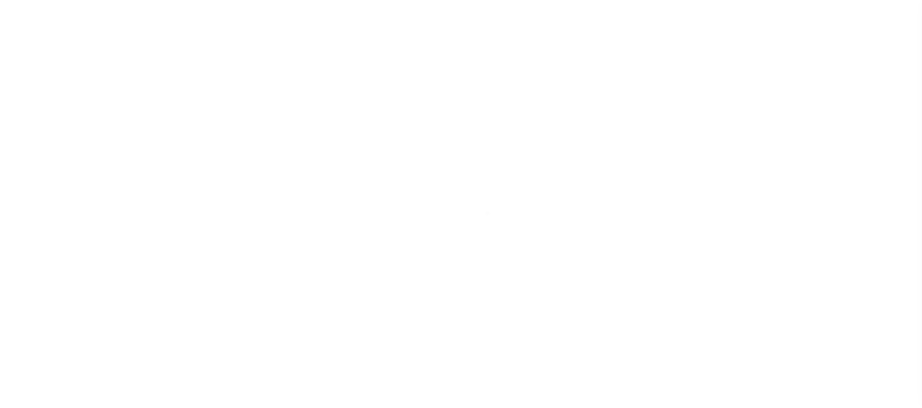
select select
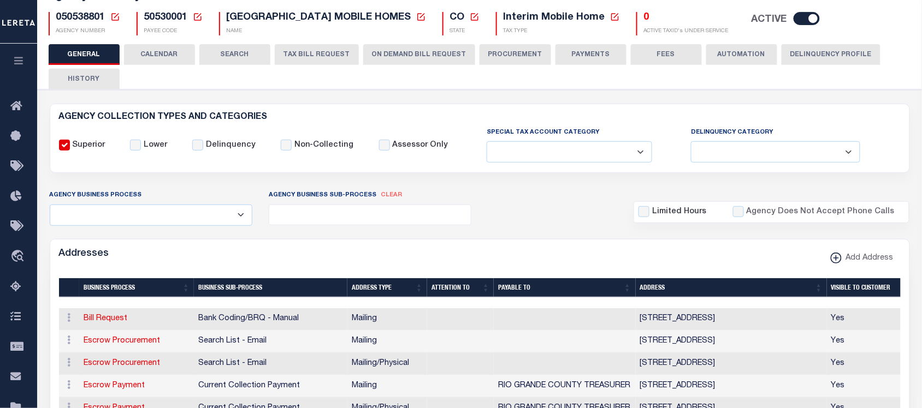
scroll to position [21, 0]
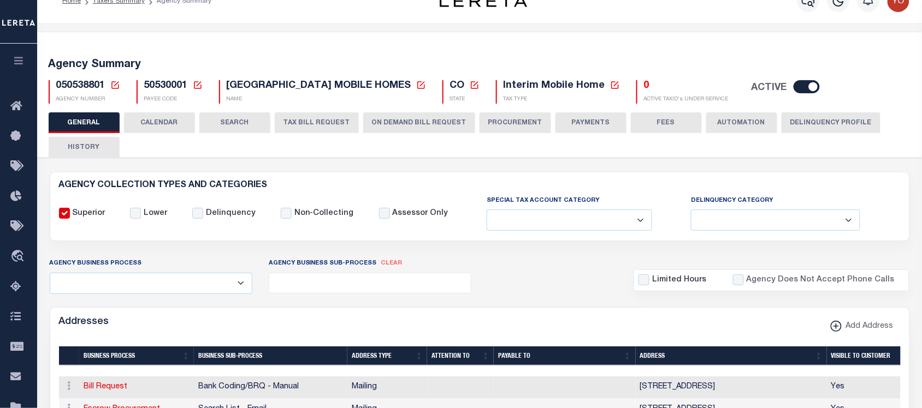
click at [306, 124] on button "TAX BILL REQUEST" at bounding box center [317, 122] width 84 height 21
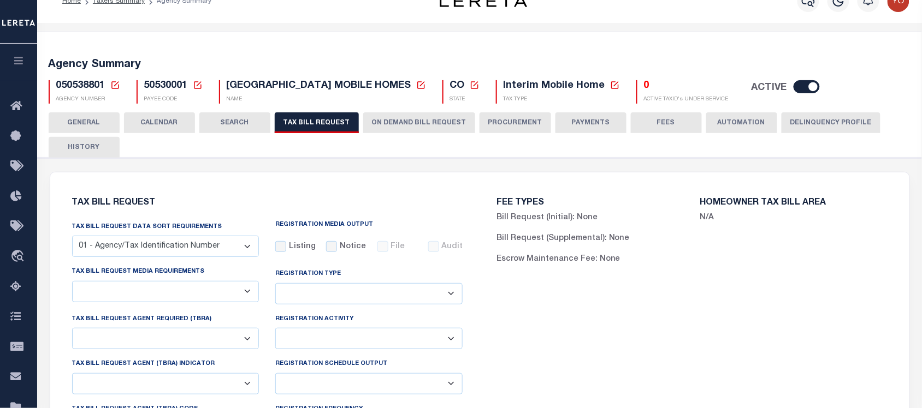
click at [399, 122] on button "ON DEMAND BILL REQUEST" at bounding box center [419, 122] width 112 height 21
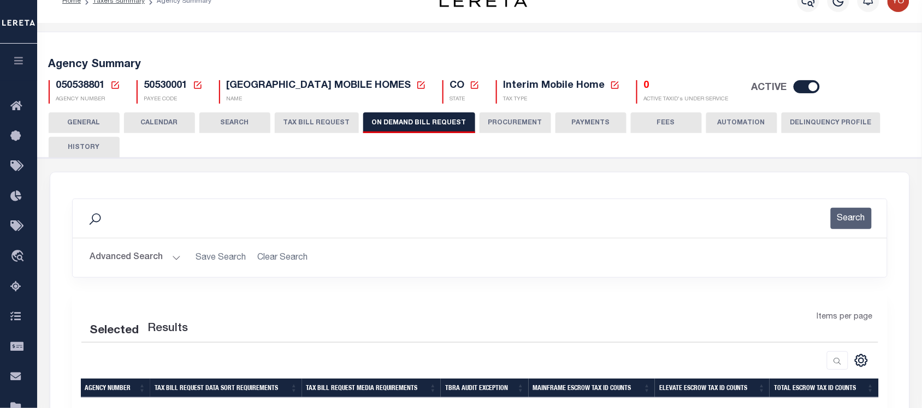
scroll to position [157, 0]
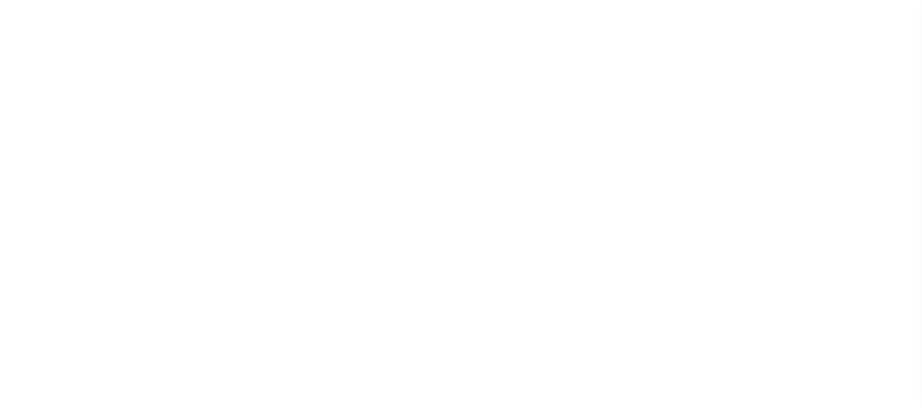
select select
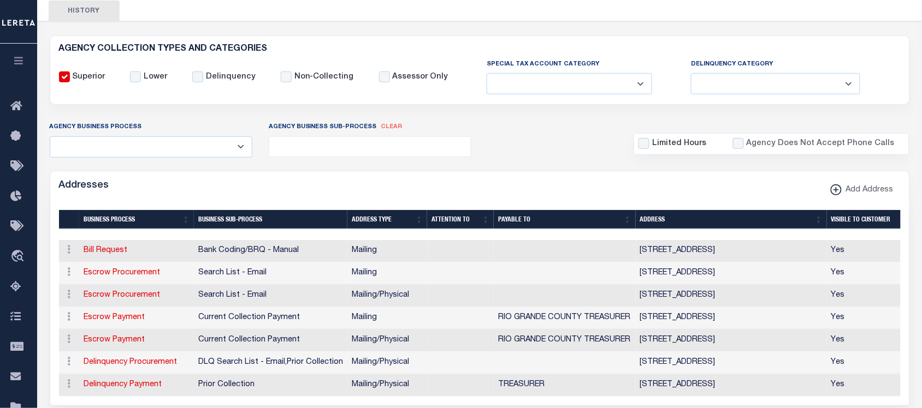
scroll to position [21, 0]
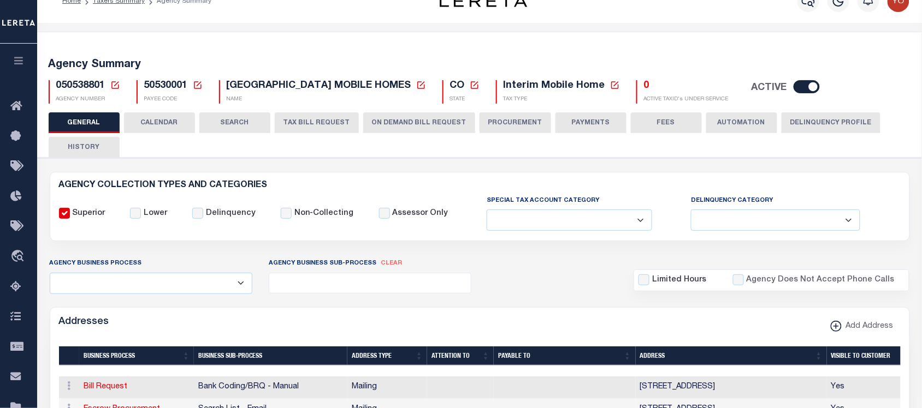
click at [402, 125] on button "ON DEMAND BILL REQUEST" at bounding box center [419, 122] width 112 height 21
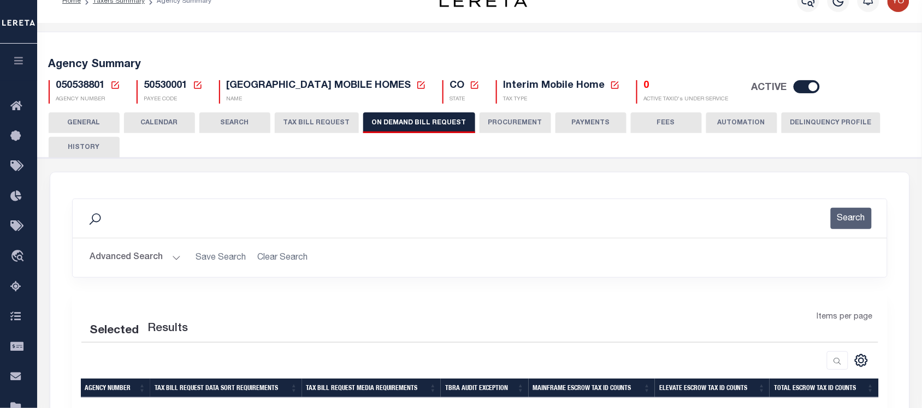
scroll to position [226, 0]
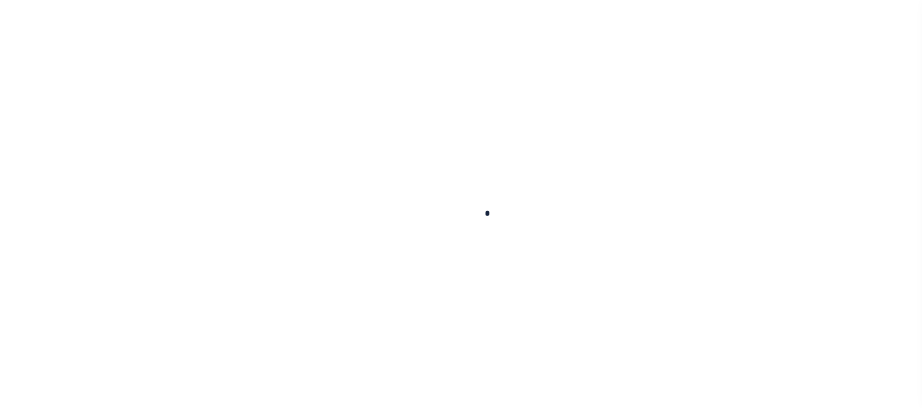
select select
checkbox input "false"
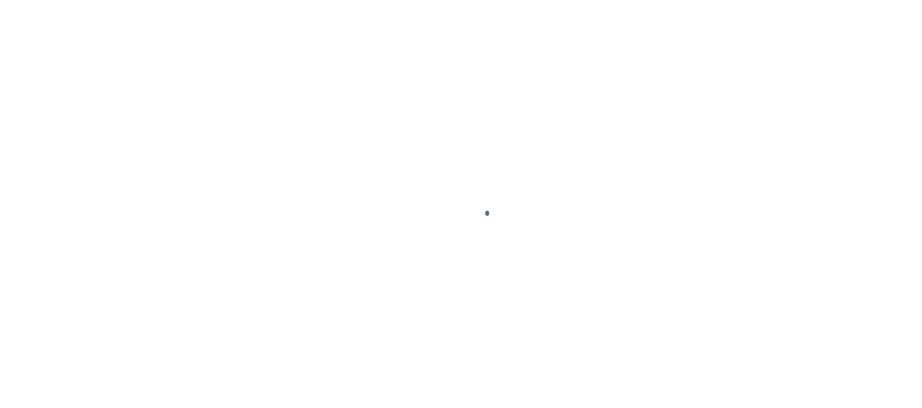
checkbox input "false"
type input "810500000"
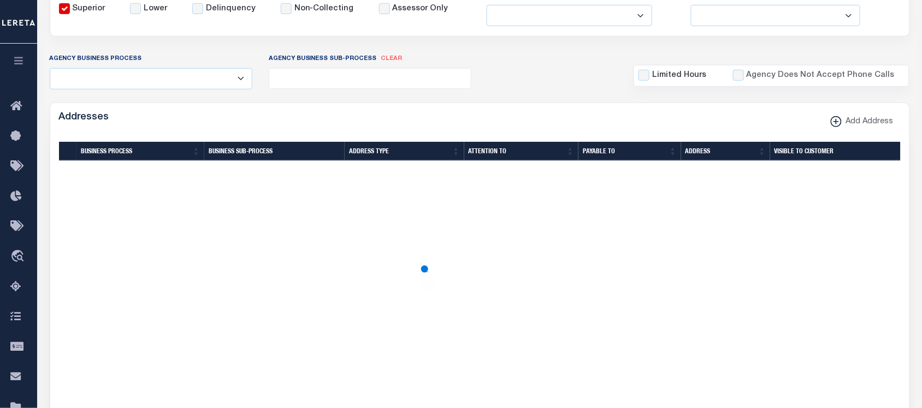
scroll to position [0, 0]
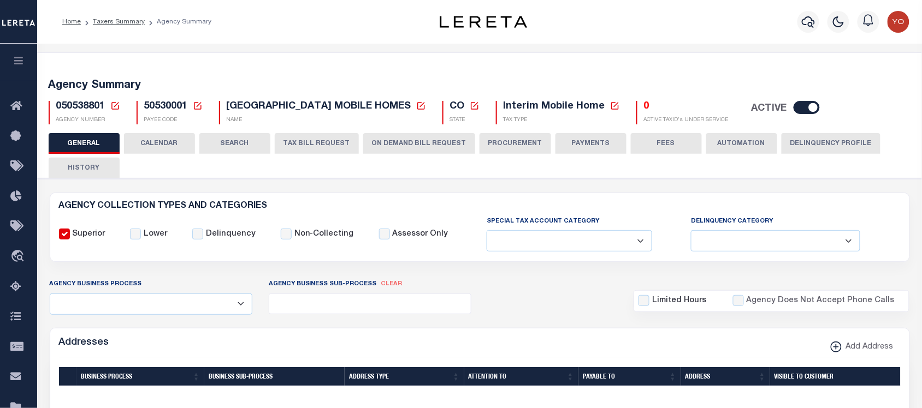
click at [380, 138] on button "ON DEMAND BILL REQUEST" at bounding box center [419, 143] width 112 height 21
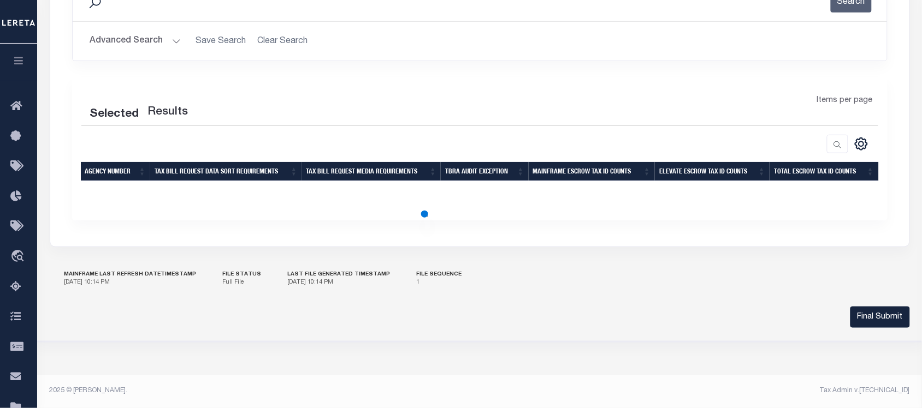
scroll to position [170, 0]
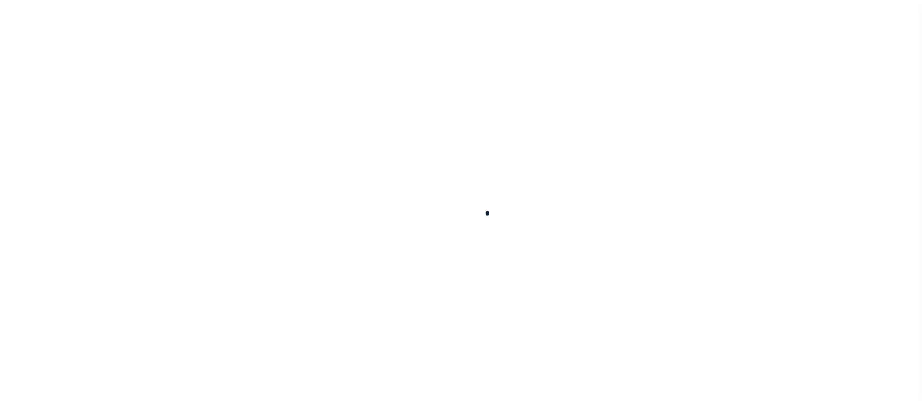
select select
checkbox input "false"
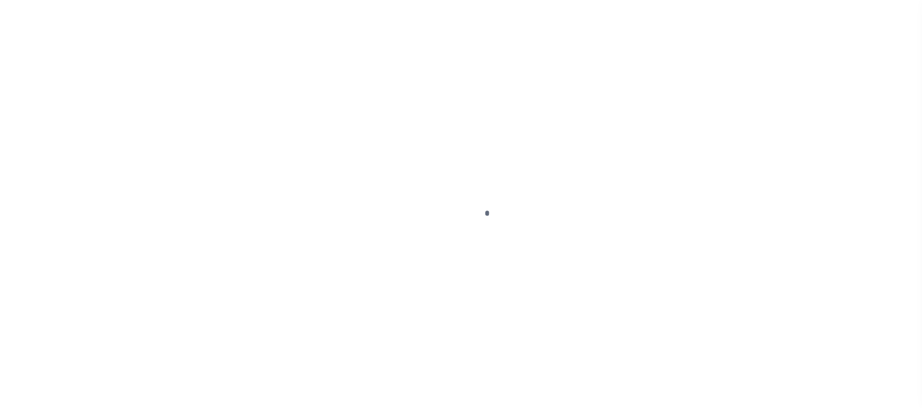
checkbox input "false"
type input "810500000"
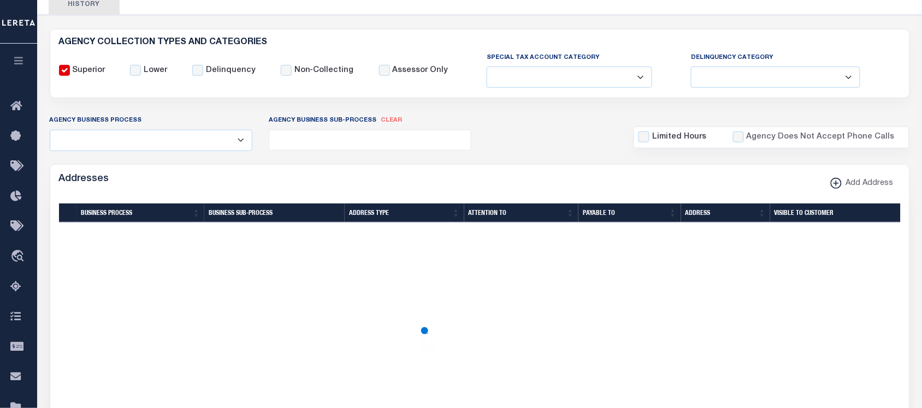
scroll to position [0, 0]
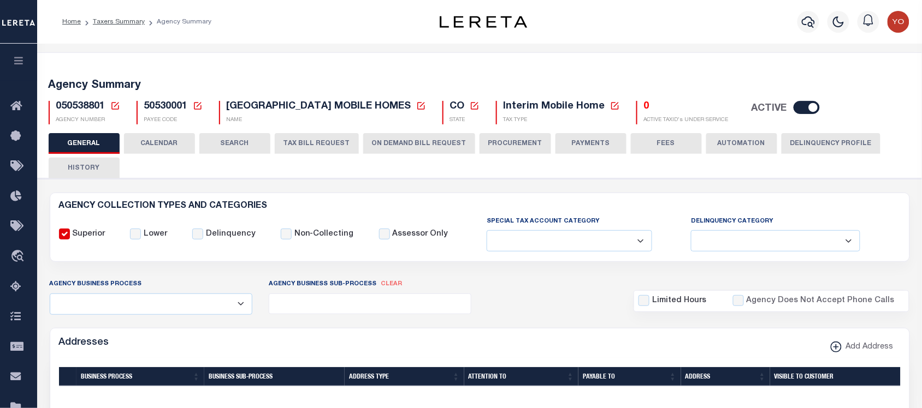
click at [402, 138] on button "ON DEMAND BILL REQUEST" at bounding box center [419, 143] width 112 height 21
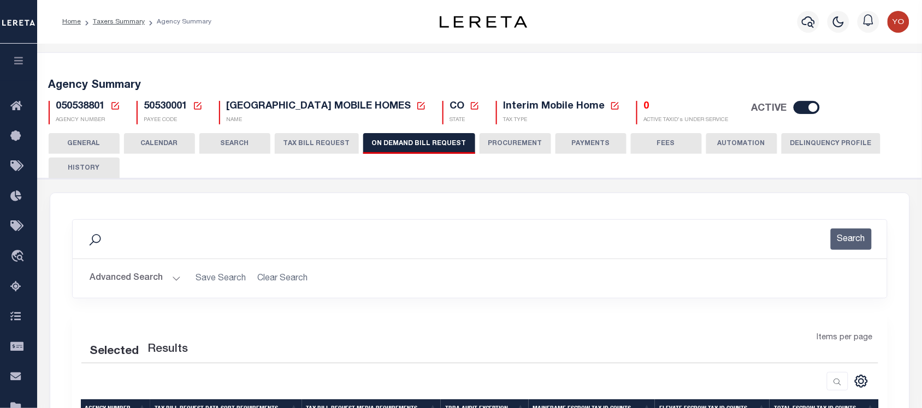
scroll to position [205, 0]
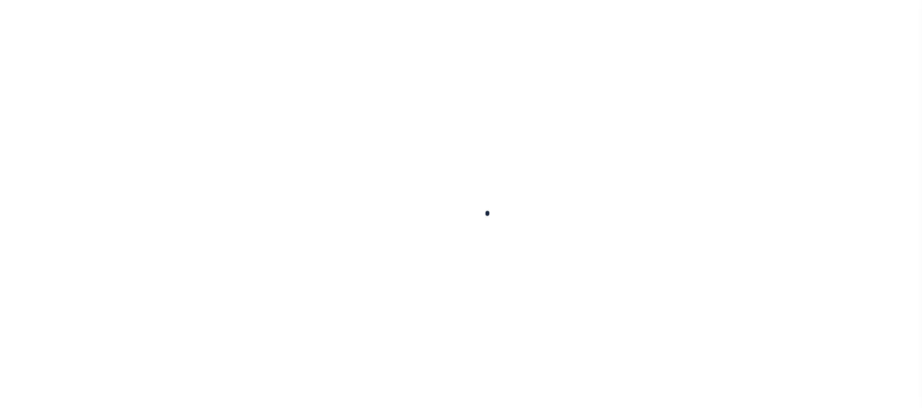
select select
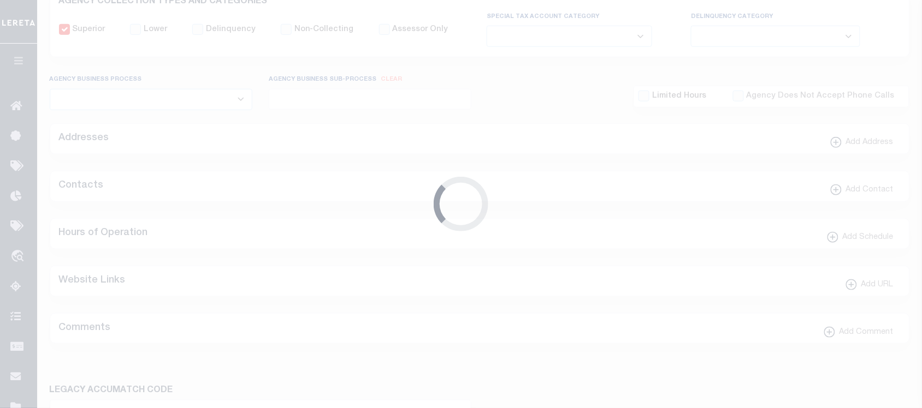
checkbox input "false"
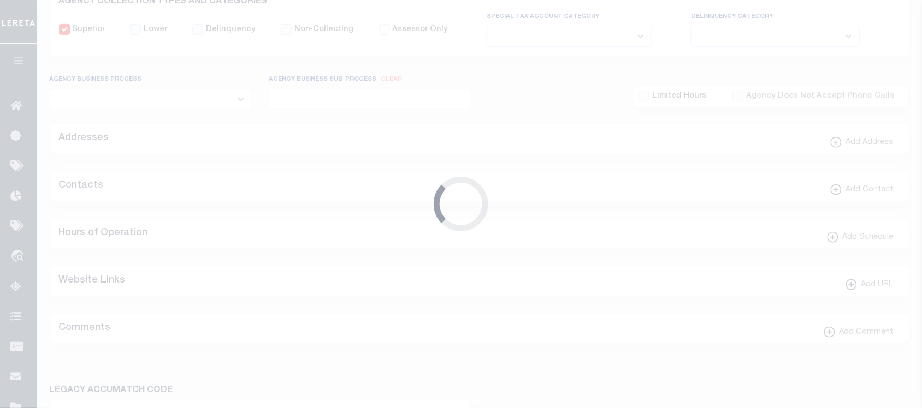
type input "810500000"
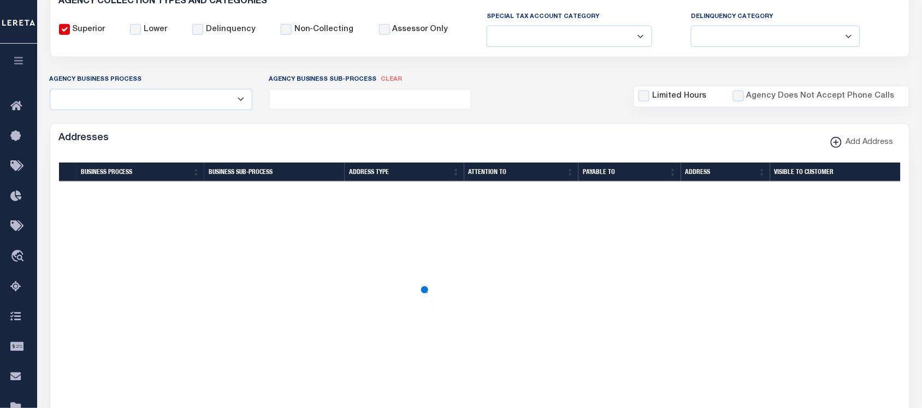
scroll to position [0, 0]
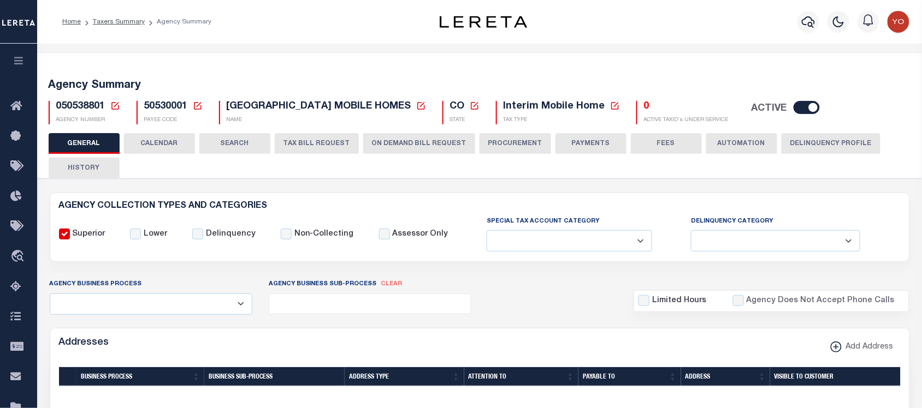
click at [408, 144] on button "ON DEMAND BILL REQUEST" at bounding box center [419, 143] width 112 height 21
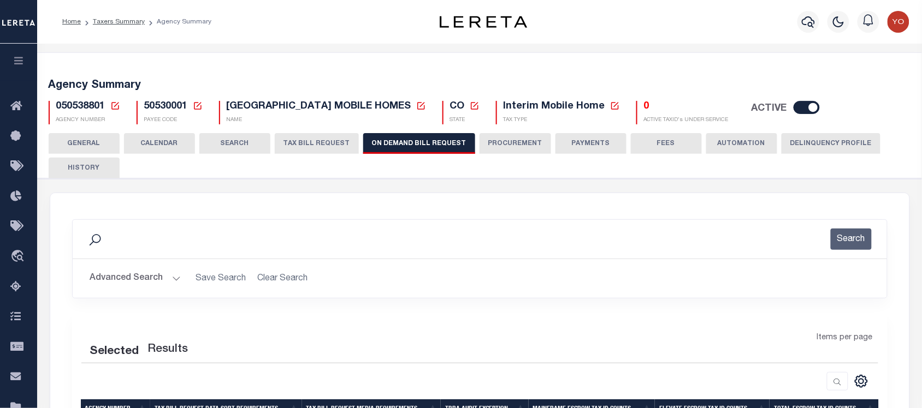
click at [321, 144] on button "TAX BILL REQUEST" at bounding box center [317, 143] width 84 height 21
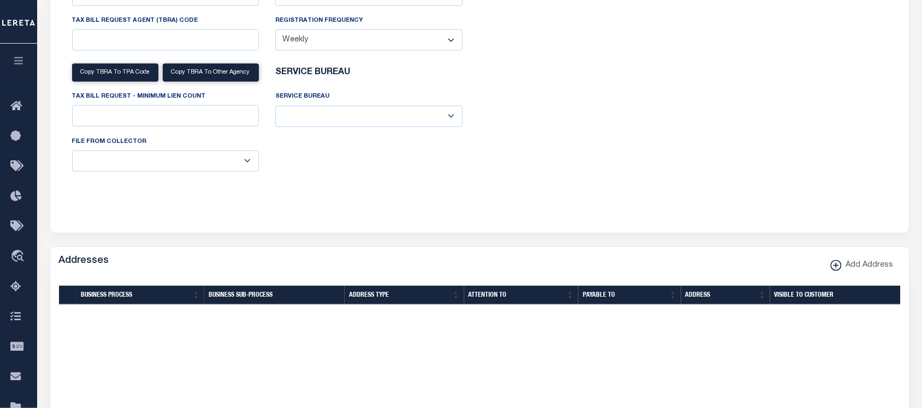
scroll to position [614, 0]
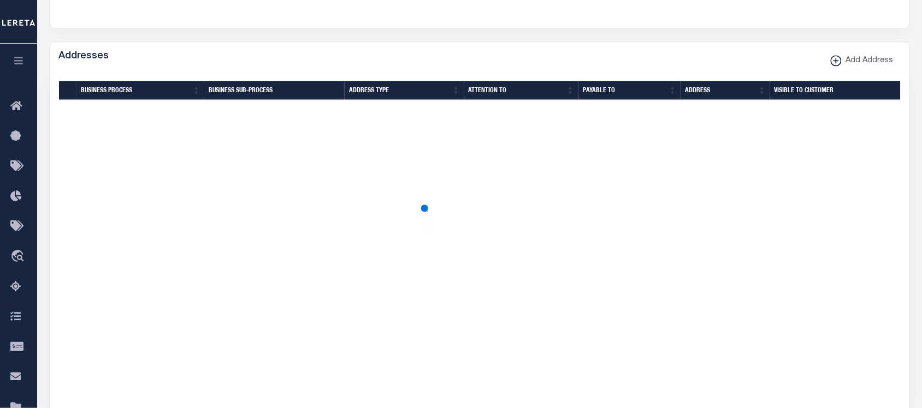
select select "27"
select select "22"
select select "false"
select select "9"
select select "2"
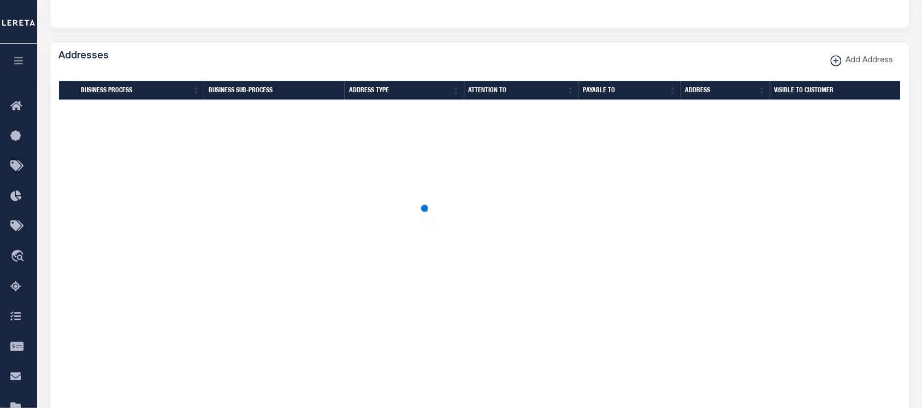
select select
select select "7803021001"
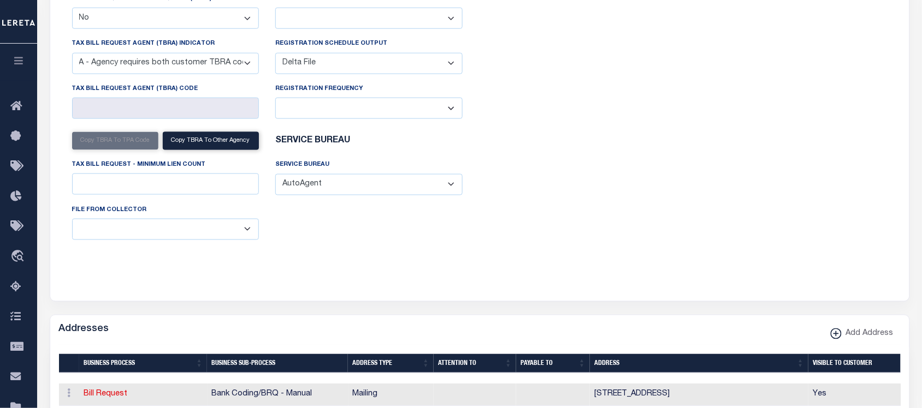
scroll to position [0, 0]
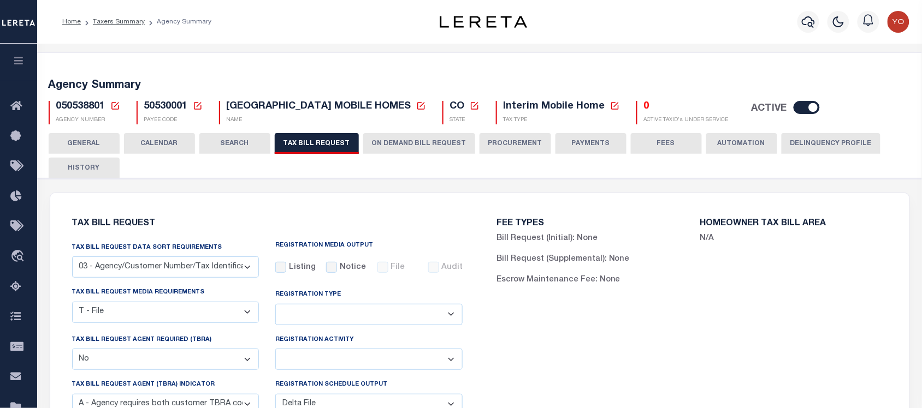
click at [182, 138] on button "CALENDAR" at bounding box center [159, 143] width 71 height 21
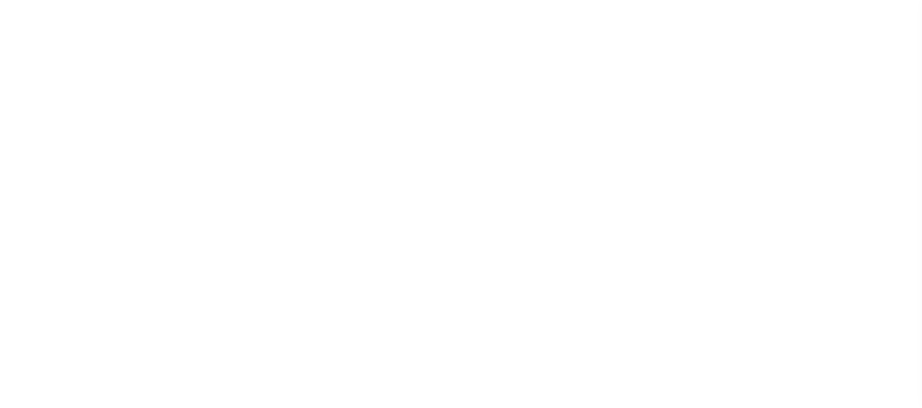
select select
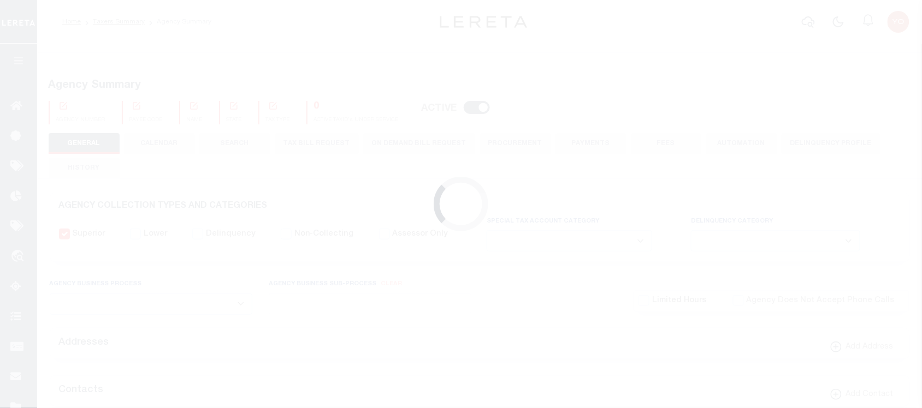
checkbox input "false"
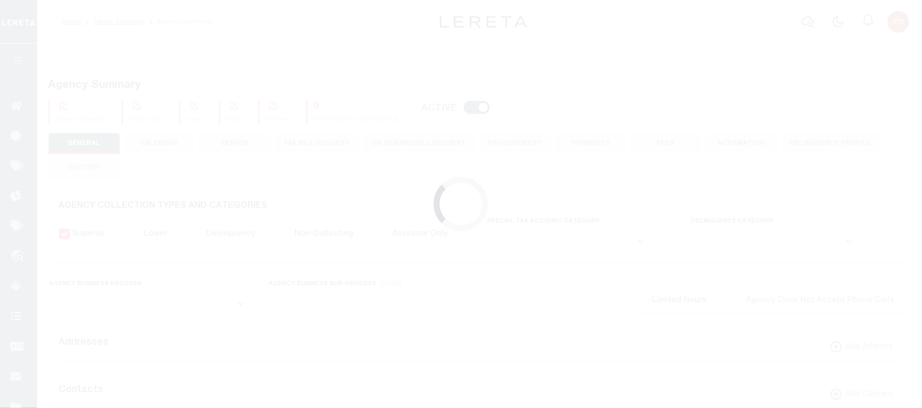
type input "810500000"
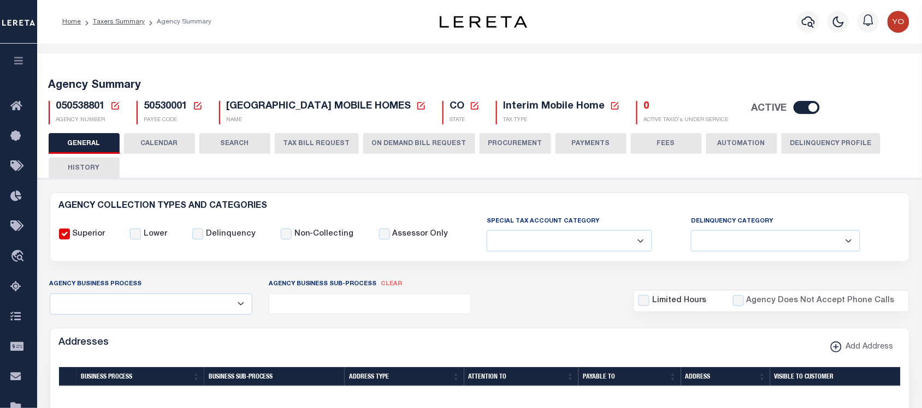
click at [146, 146] on button "CALENDAR" at bounding box center [159, 143] width 71 height 21
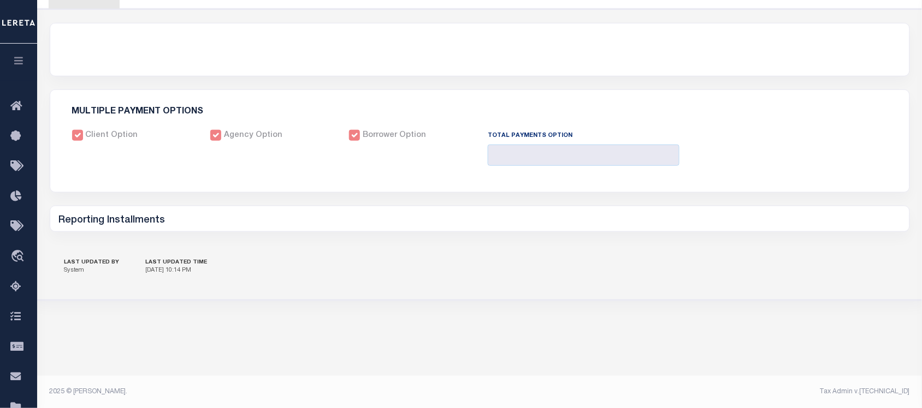
scroll to position [102, 0]
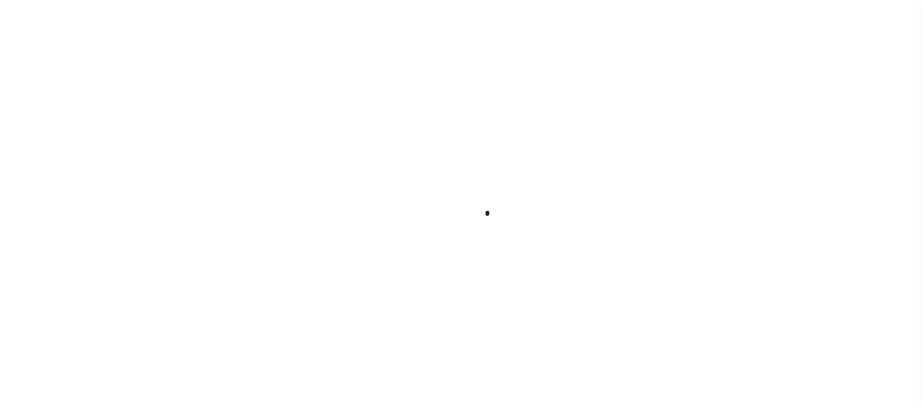
select select
checkbox input "false"
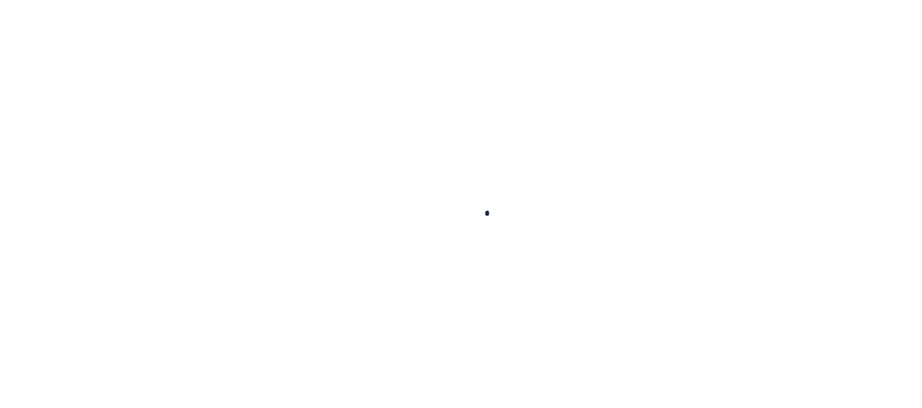
checkbox input "false"
type input "810500000"
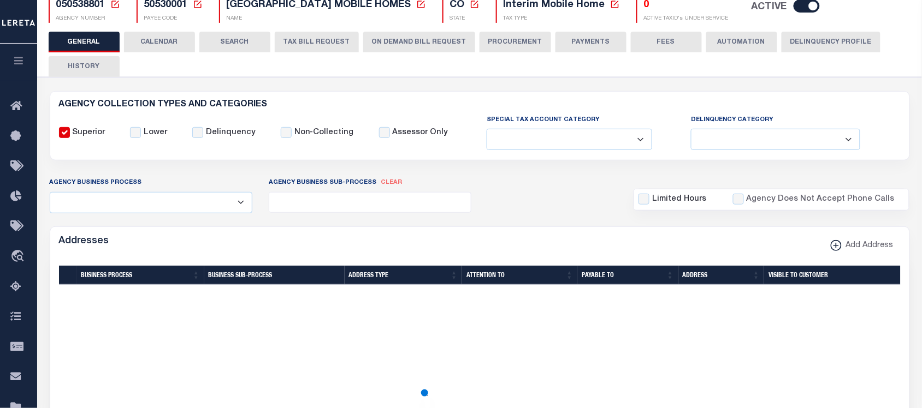
scroll to position [33, 0]
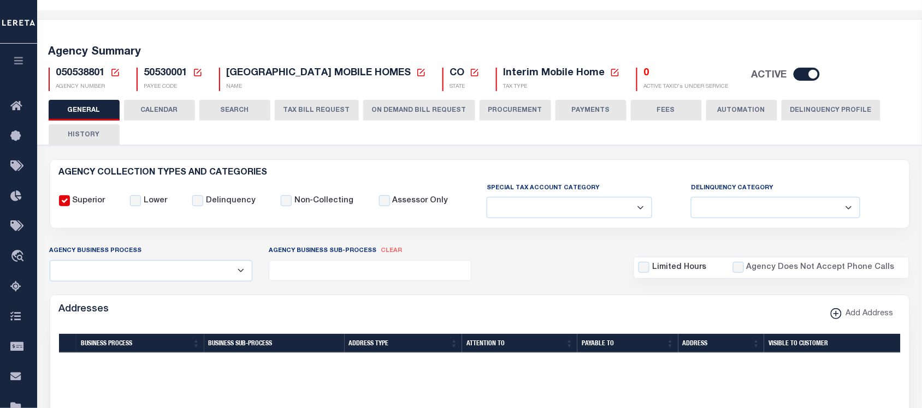
click at [176, 110] on button "CALENDAR" at bounding box center [159, 110] width 71 height 21
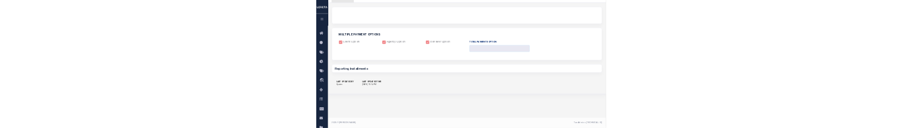
scroll to position [0, 0]
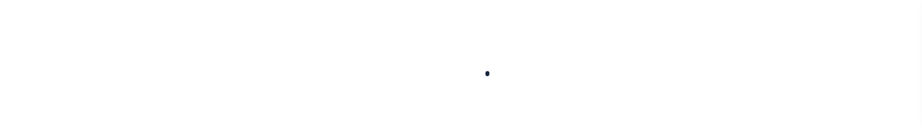
select select
checkbox input "false"
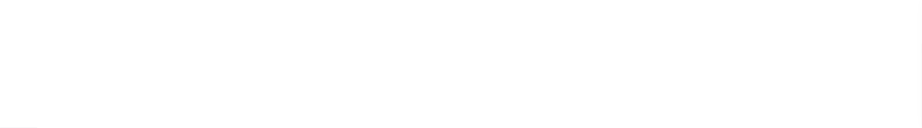
checkbox input "false"
type input "810500000"
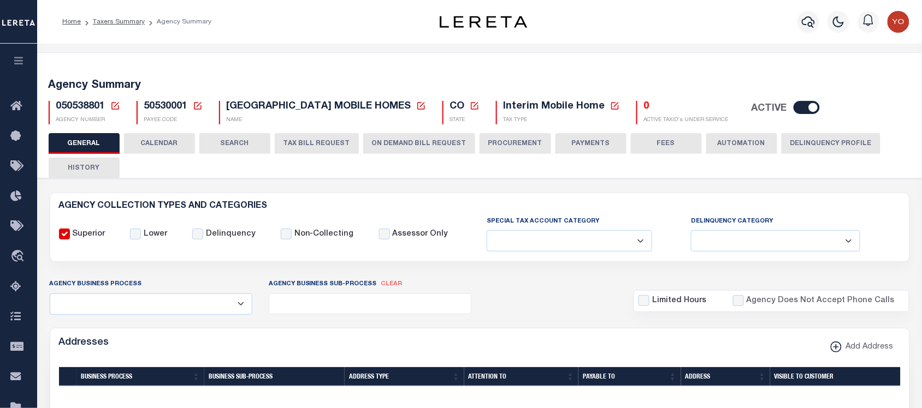
click at [157, 128] on button "CALENDAR" at bounding box center [159, 143] width 71 height 21
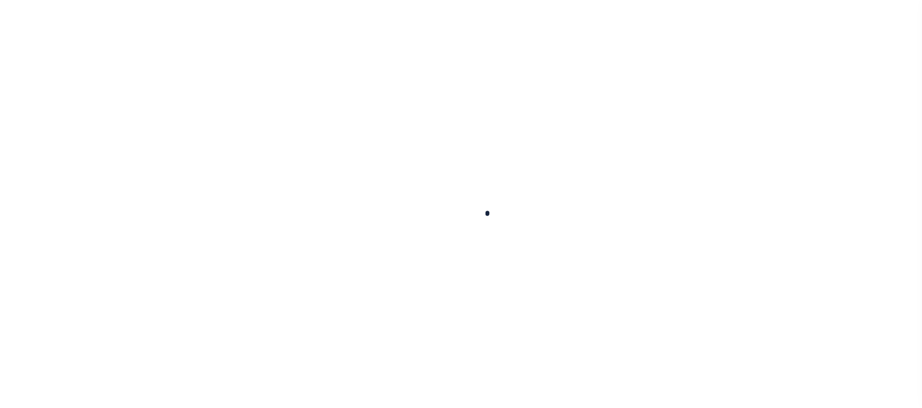
select select
checkbox input "false"
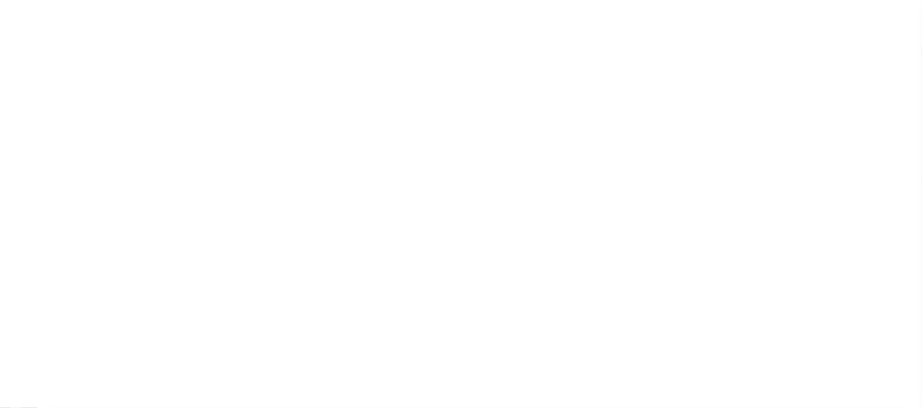
checkbox input "false"
type input "810500000"
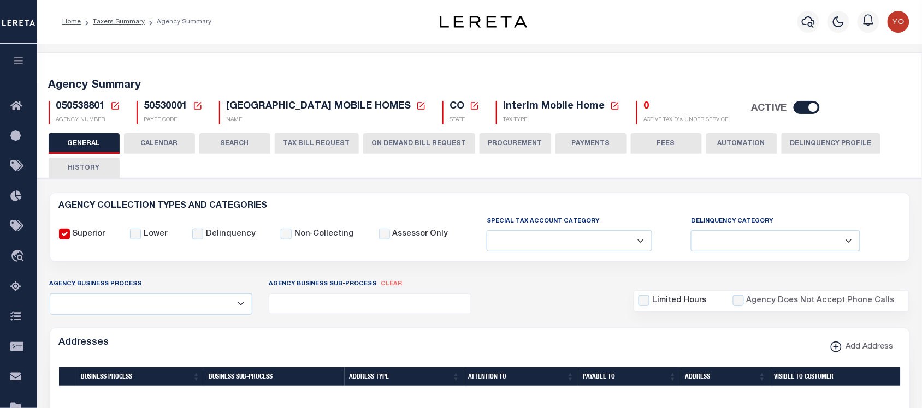
click at [159, 142] on button "CALENDAR" at bounding box center [159, 143] width 71 height 21
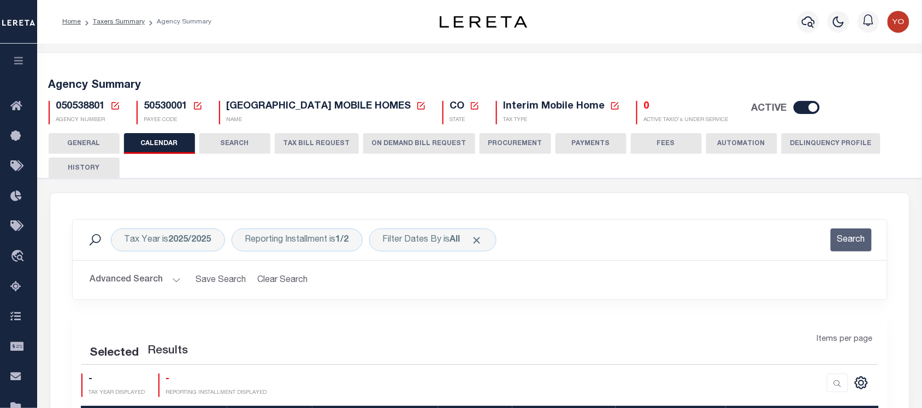
scroll to position [205, 0]
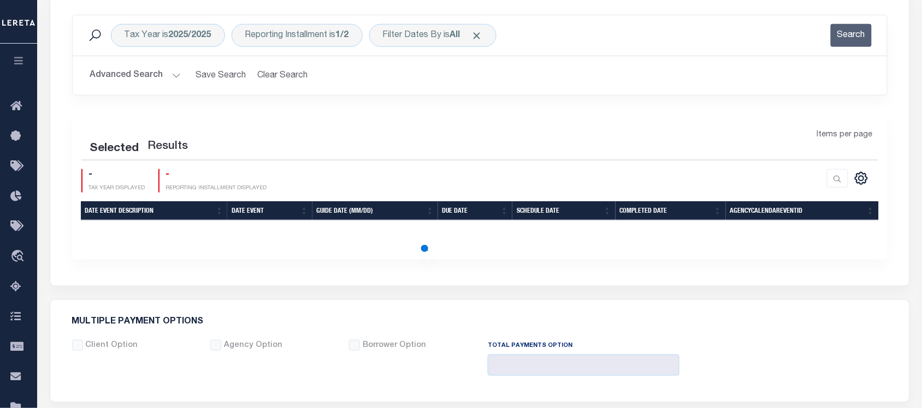
checkbox input "false"
type input "1"
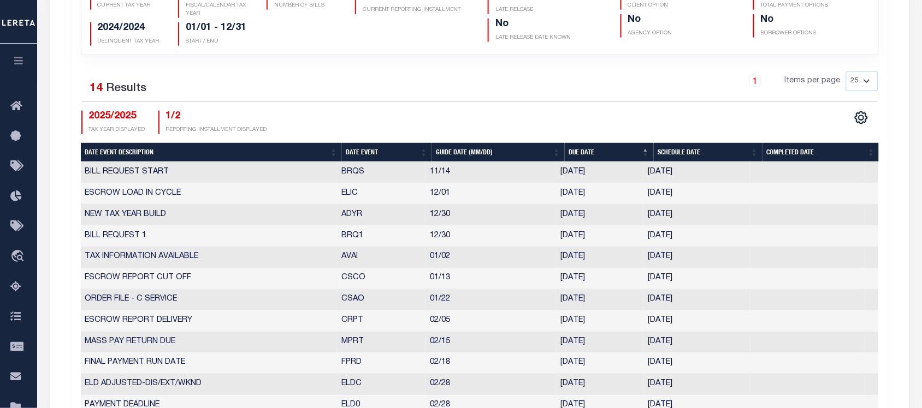
scroll to position [0, 0]
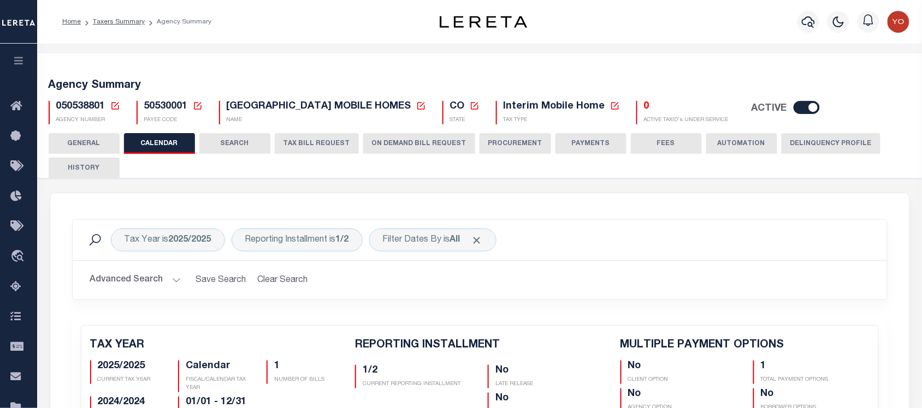
click at [388, 140] on button "ON DEMAND BILL REQUEST" at bounding box center [419, 143] width 112 height 21
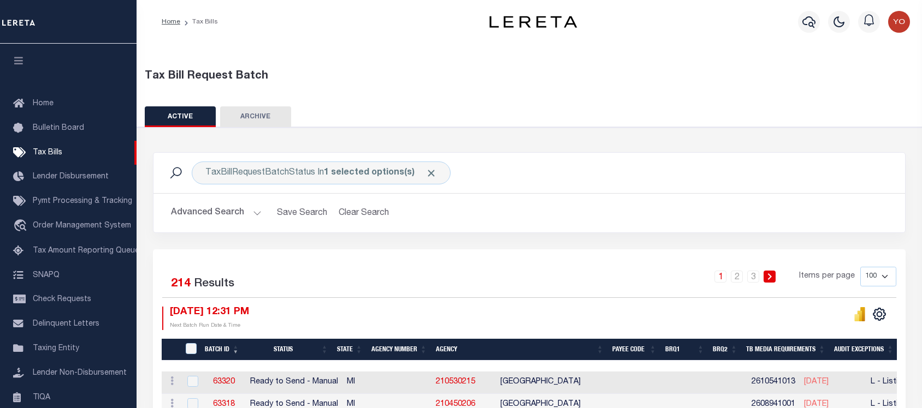
select select
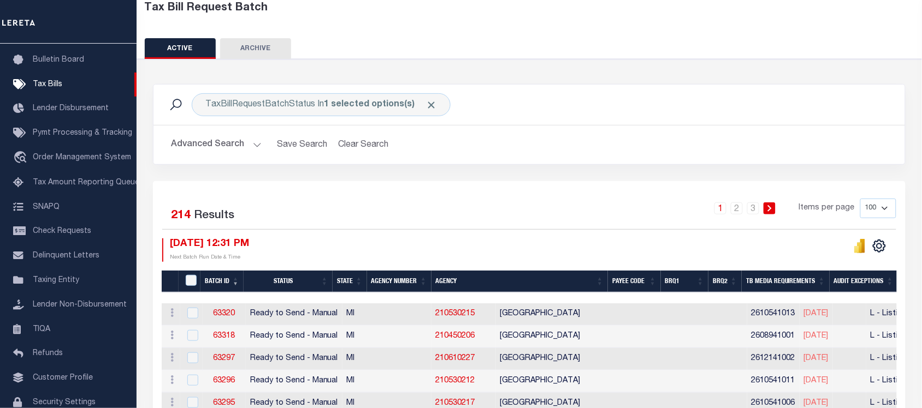
scroll to position [137, 0]
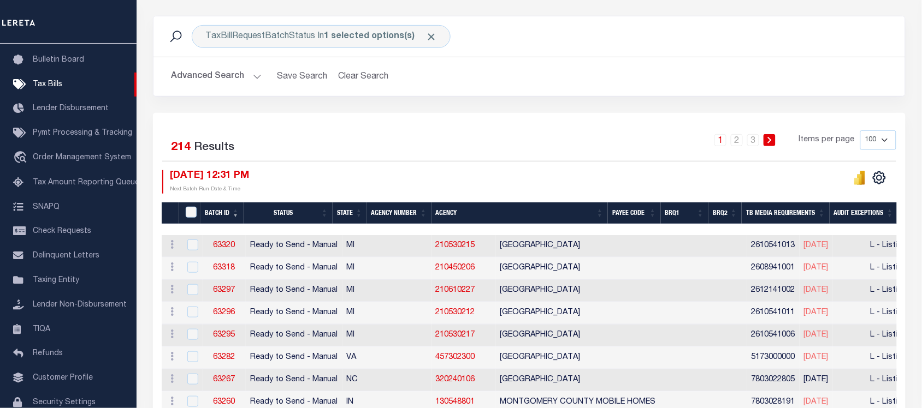
click at [224, 84] on button "Advanced Search" at bounding box center [216, 76] width 91 height 21
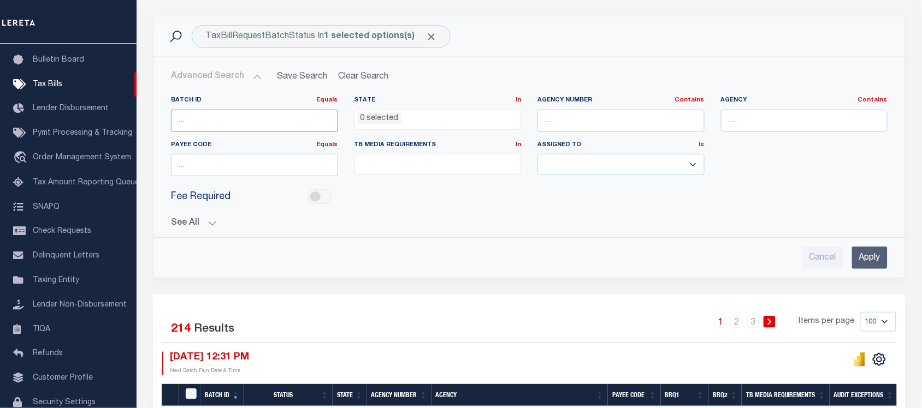
click at [283, 115] on input "number" at bounding box center [254, 121] width 167 height 22
type input "14512"
click at [864, 256] on input "Apply" at bounding box center [869, 258] width 35 height 22
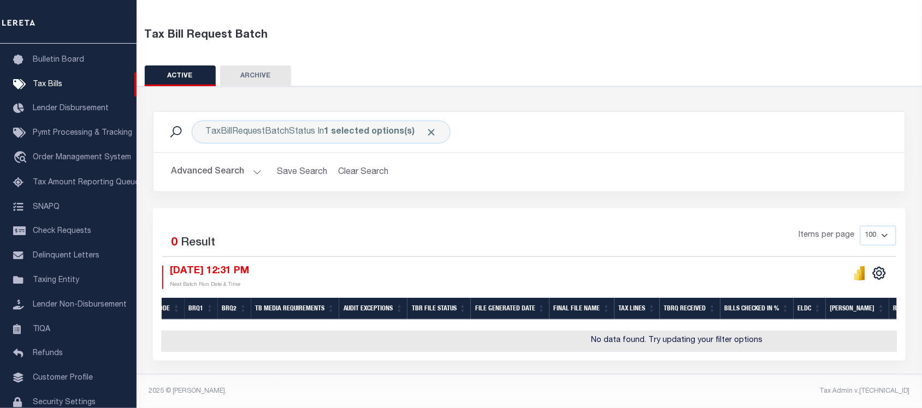
scroll to position [0, 293]
drag, startPoint x: 586, startPoint y: 333, endPoint x: 755, endPoint y: 335, distance: 169.3
click at [755, 335] on td "No data found. Try updating your filter options" at bounding box center [675, 341] width 1613 height 21
copy td "No data found. Try updating your filter options"
